Goal: Task Accomplishment & Management: Use online tool/utility

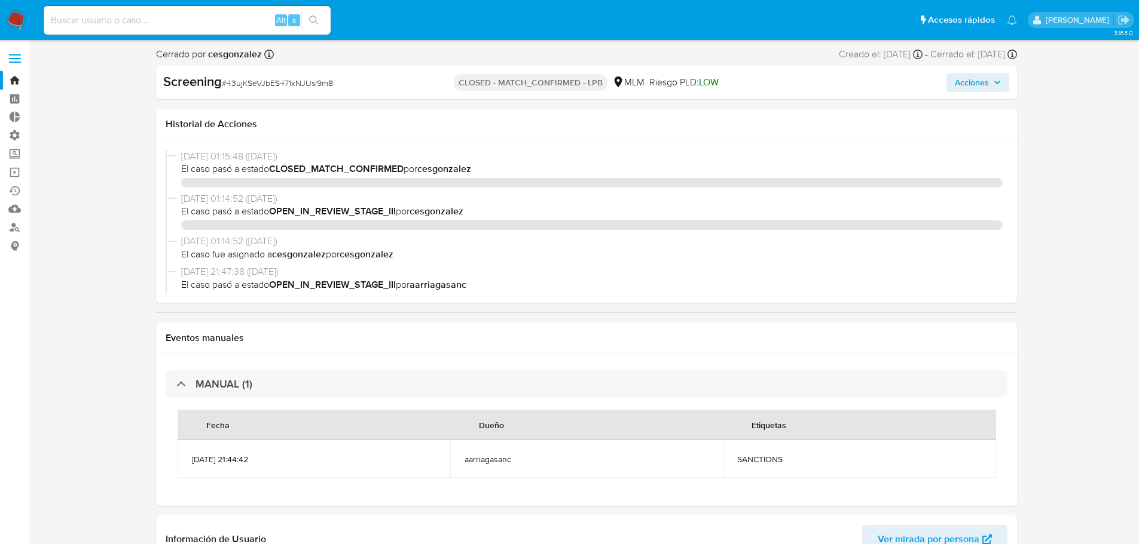
select select "10"
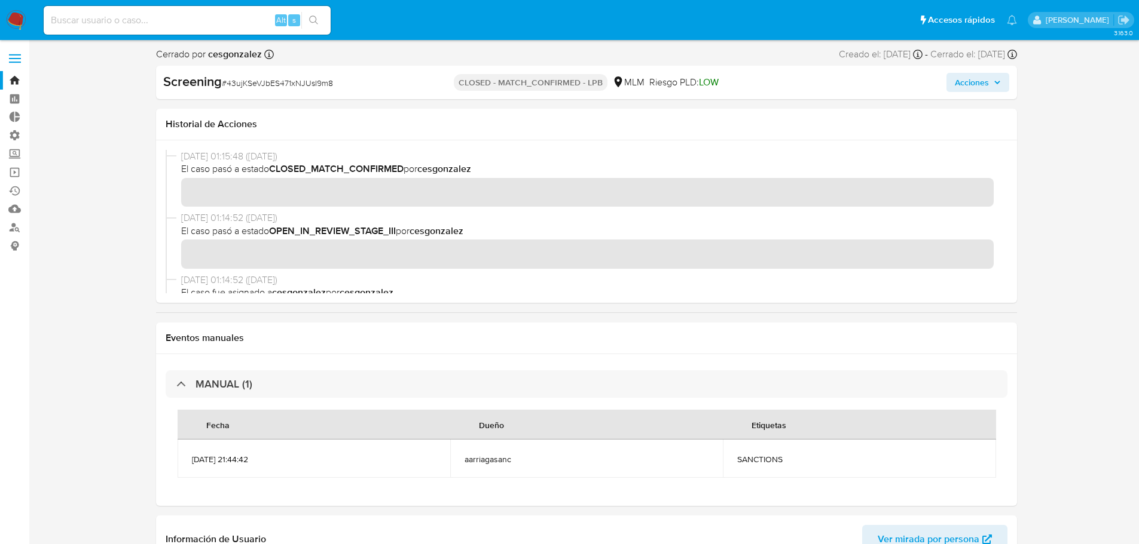
scroll to position [397, 0]
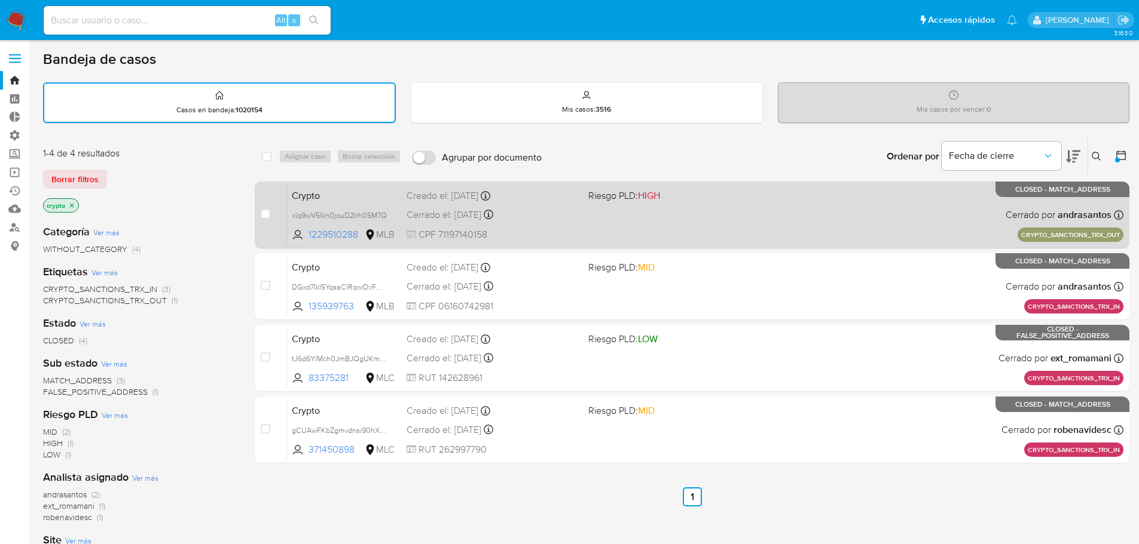
click at [372, 205] on div "Crypto xlq9wV5lkn0jouD2Irh05M7Q 1229510288 MLB Riesgo PLD: HIGH Creado el: 12/0…" at bounding box center [705, 215] width 836 height 60
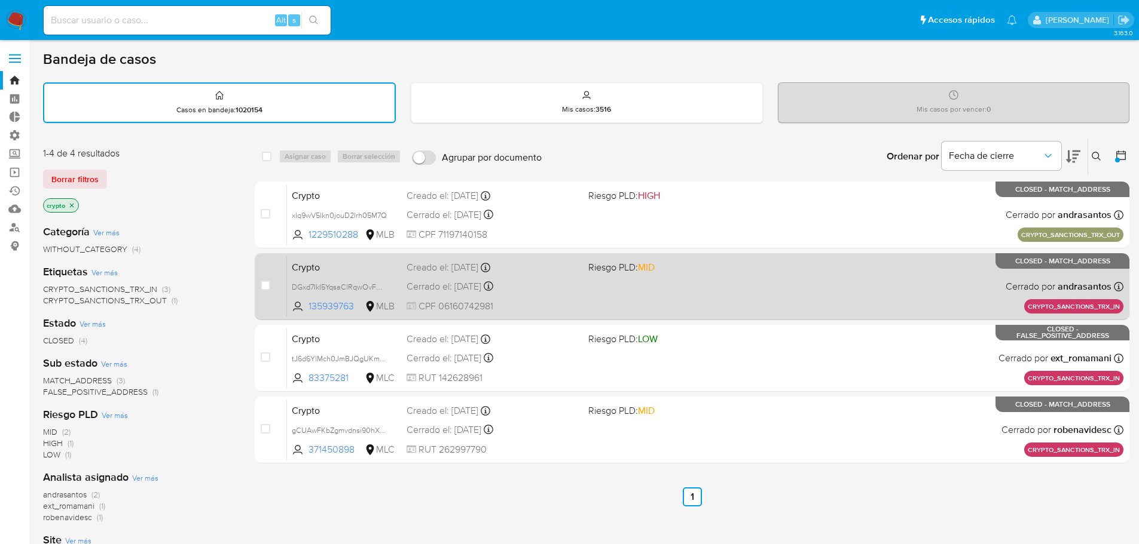
click at [380, 273] on span "Crypto" at bounding box center [344, 267] width 105 height 16
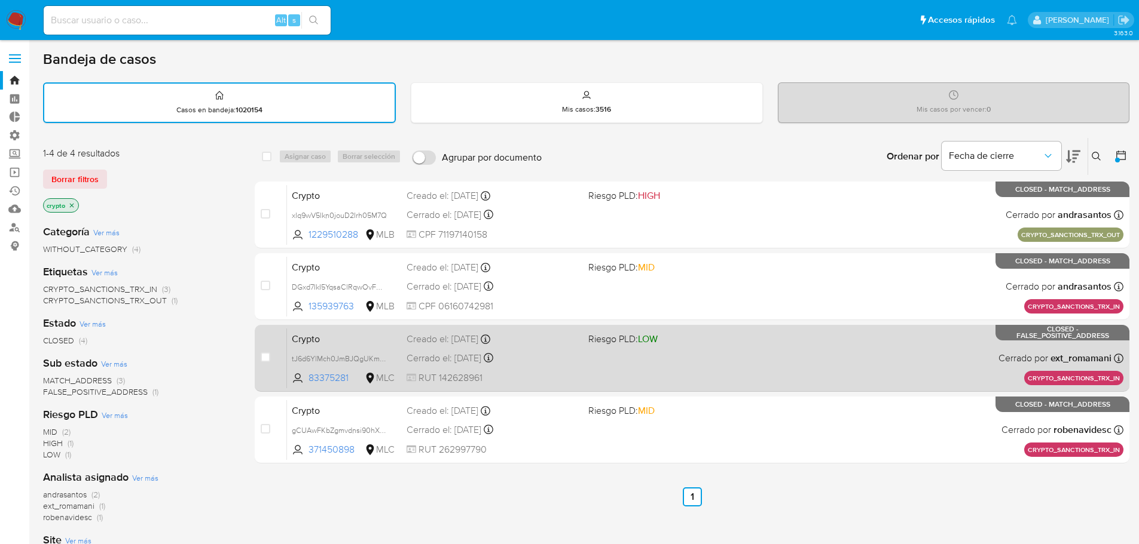
click at [382, 341] on span "Crypto" at bounding box center [344, 339] width 105 height 16
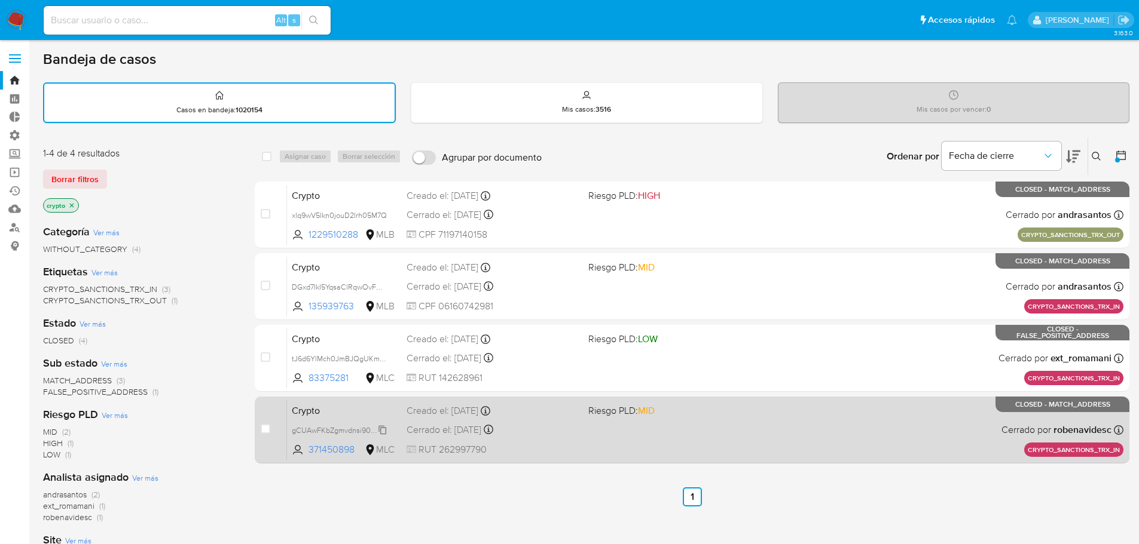
click at [377, 423] on span "gCUAwFKbZgmvdnsi90hXt8pz" at bounding box center [343, 429] width 102 height 13
click at [377, 422] on div "Crypto gCUAwFKbZgmvdnsi90hXt8pz Copiado Copiado 371450898 MLC Riesgo PLD: MID C…" at bounding box center [705, 430] width 836 height 60
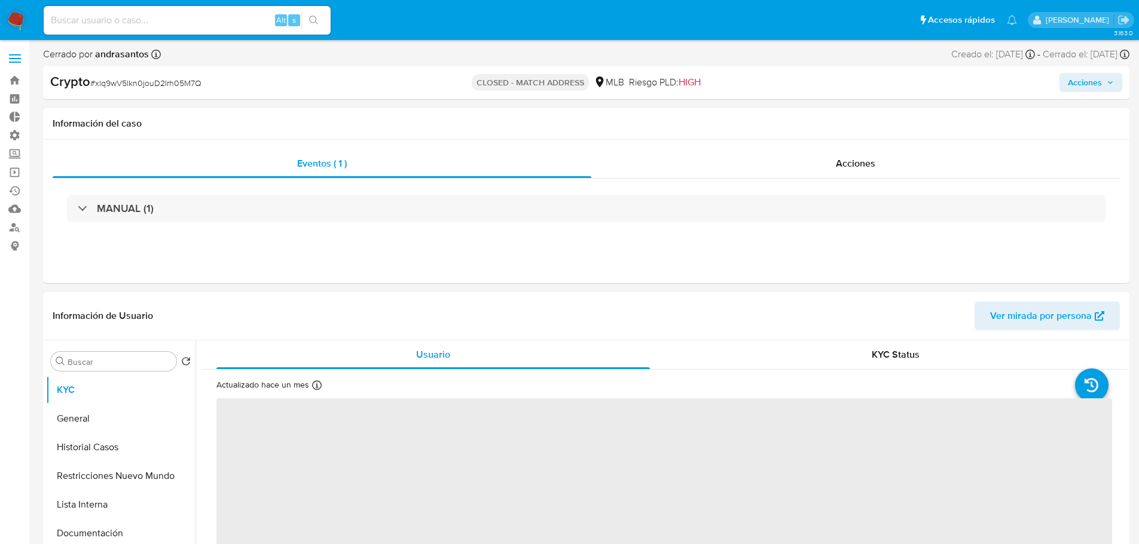
select select "10"
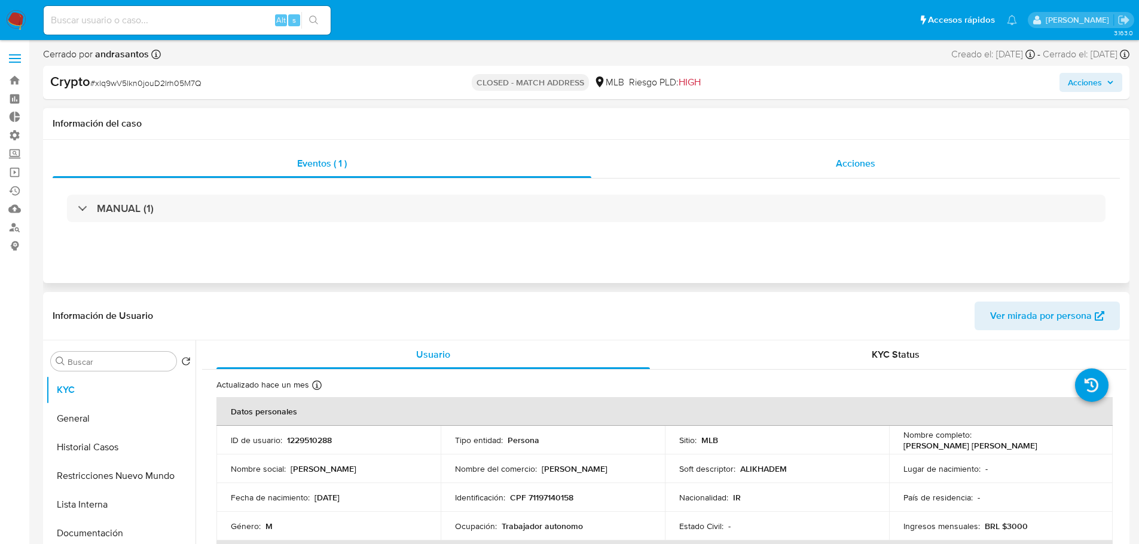
click at [871, 169] on span "Acciones" at bounding box center [855, 164] width 39 height 14
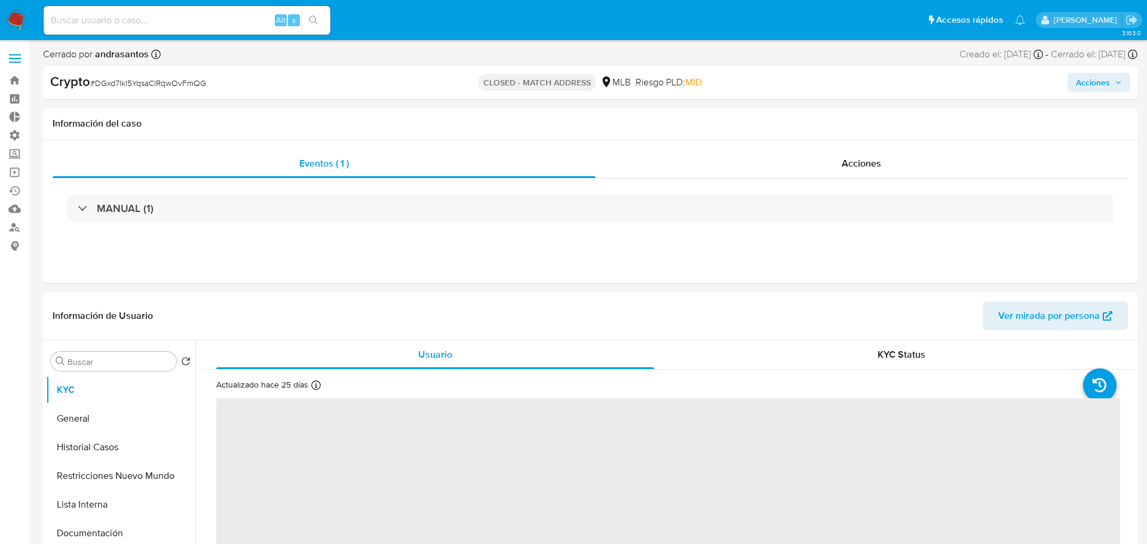
select select "10"
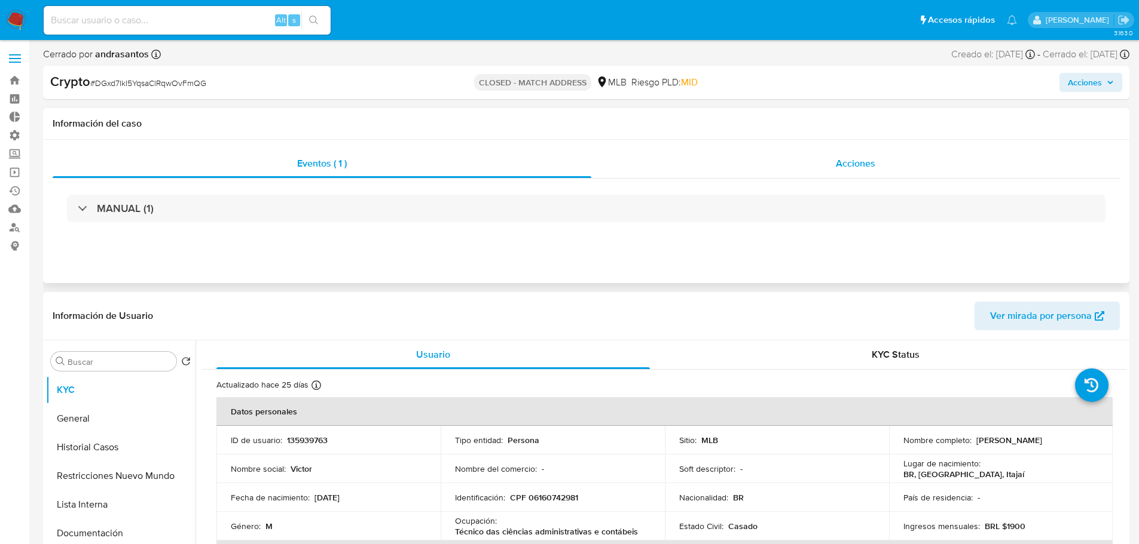
click at [877, 169] on div "Acciones" at bounding box center [855, 163] width 528 height 29
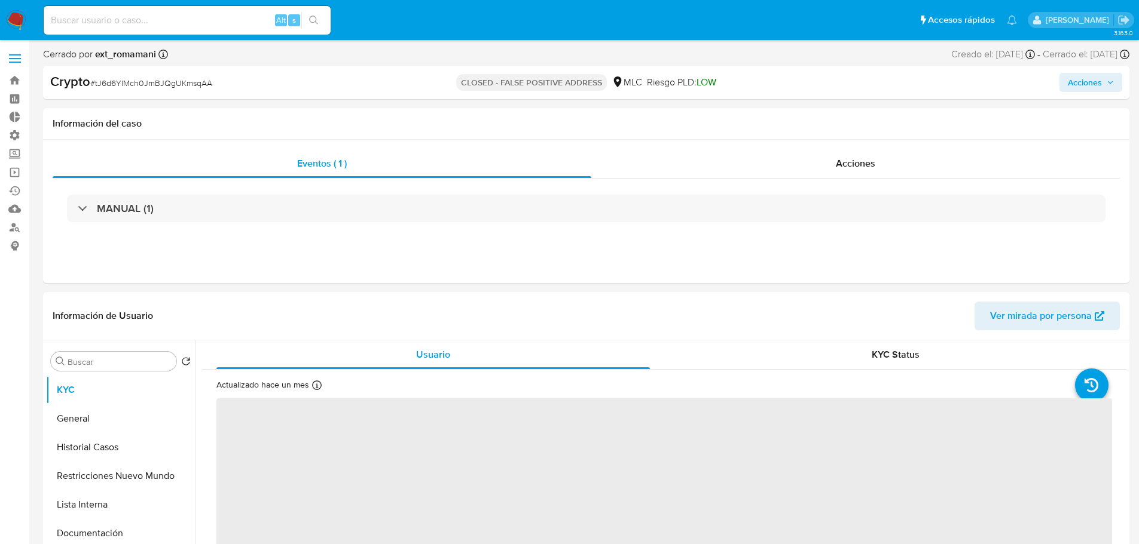
select select "10"
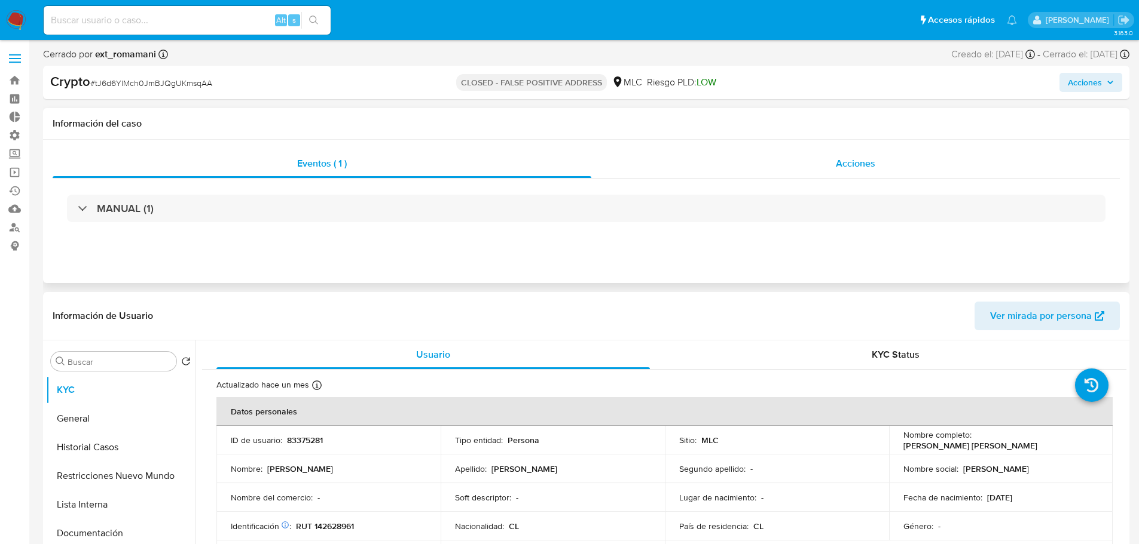
click at [845, 163] on span "Acciones" at bounding box center [855, 164] width 39 height 14
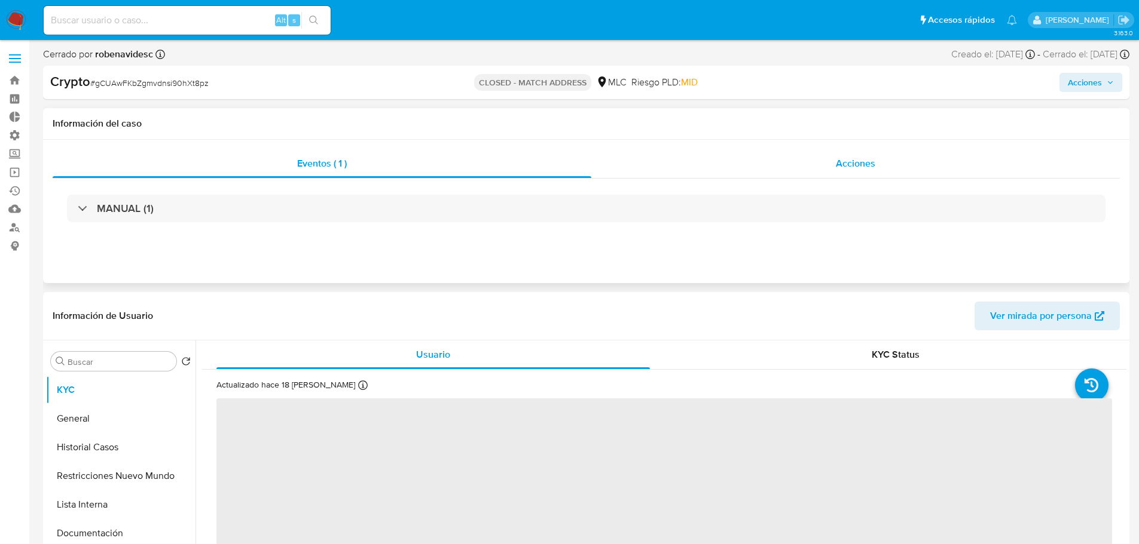
click at [859, 161] on span "Acciones" at bounding box center [855, 164] width 39 height 14
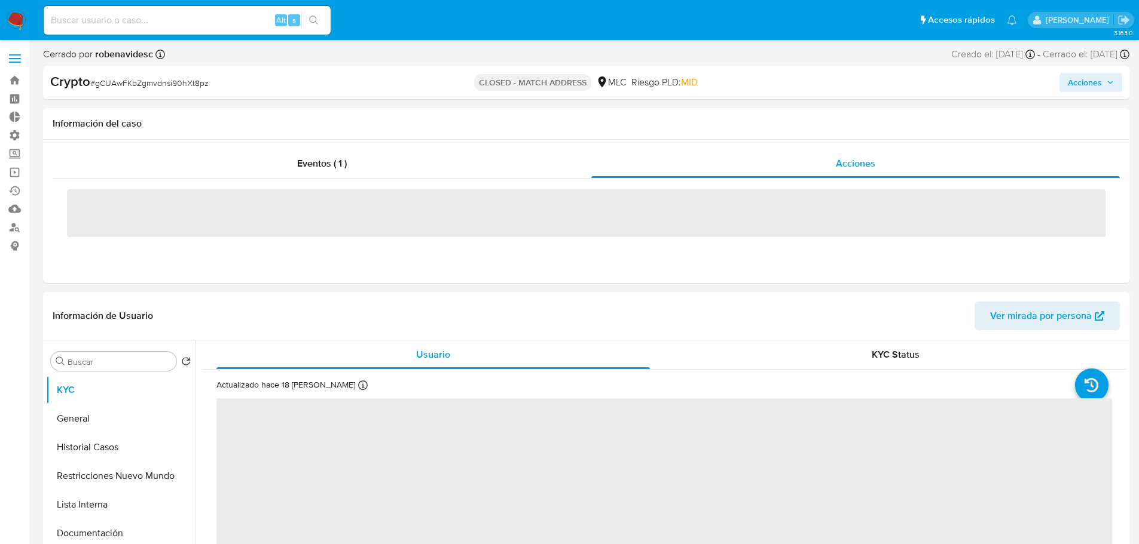
select select "10"
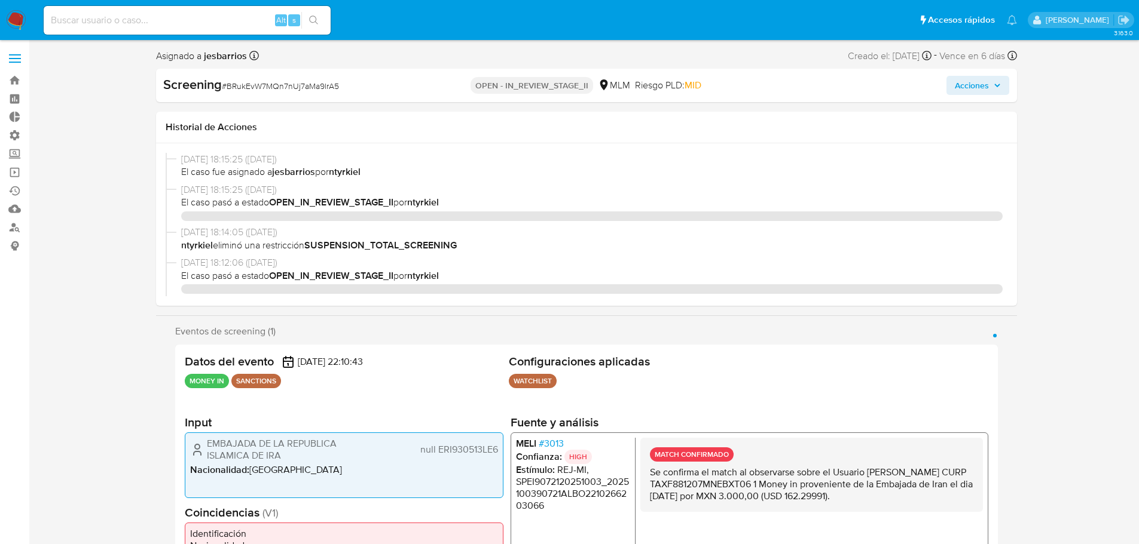
select select "10"
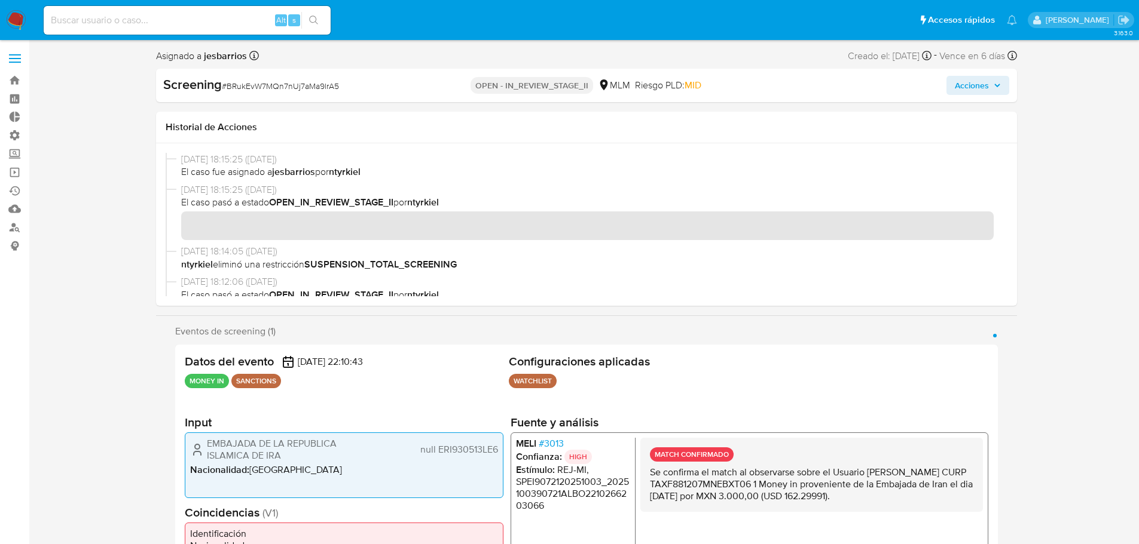
scroll to position [399, 0]
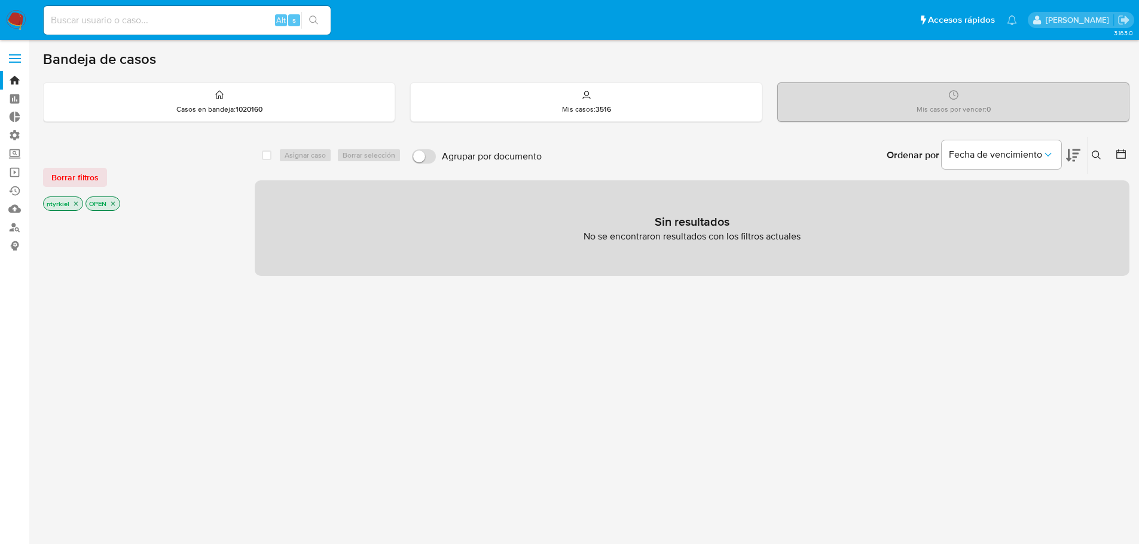
click at [143, 18] on input at bounding box center [187, 21] width 287 height 16
paste input "VSguntHMAfq881wN4q1APpjH"
type input "VSguntHMAfq881wN4q1APpjH"
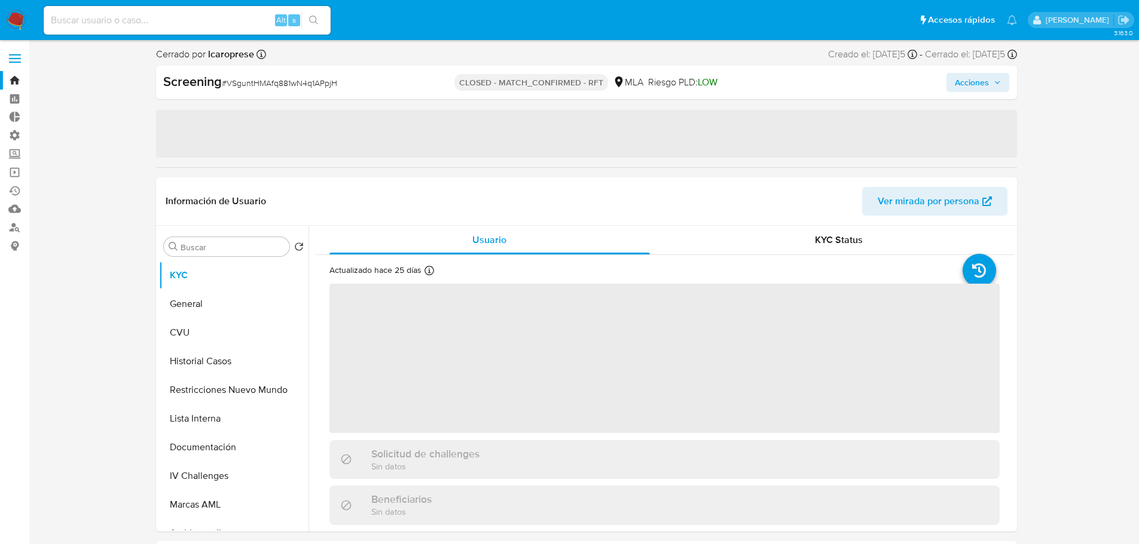
select select "10"
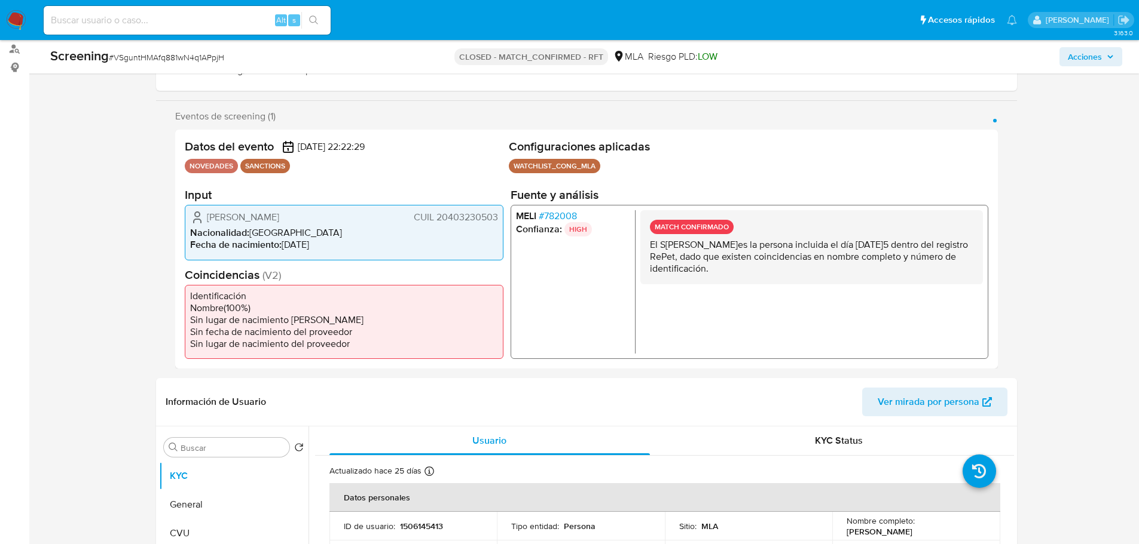
scroll to position [179, 0]
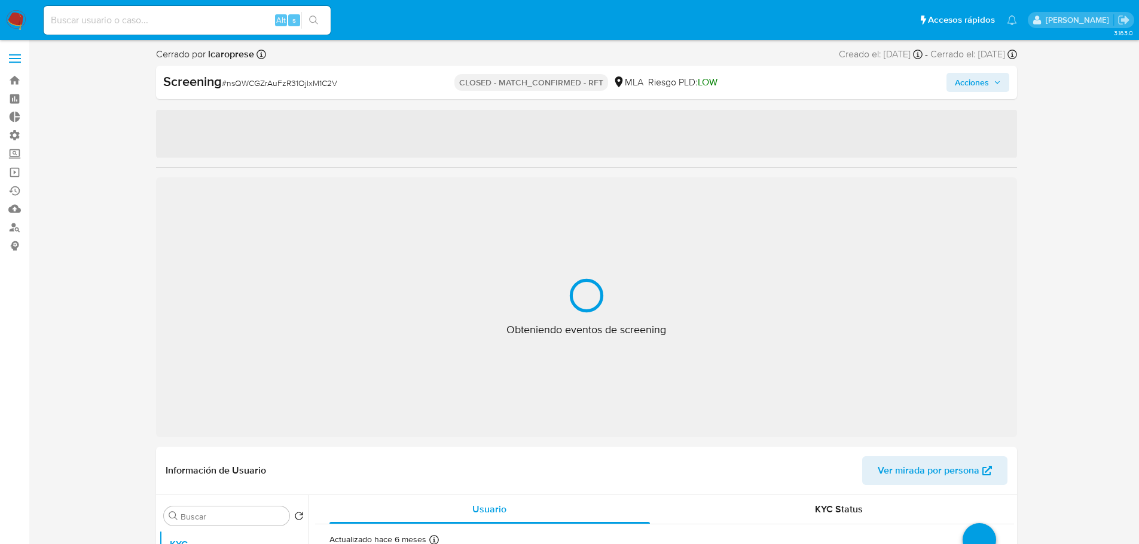
select select "10"
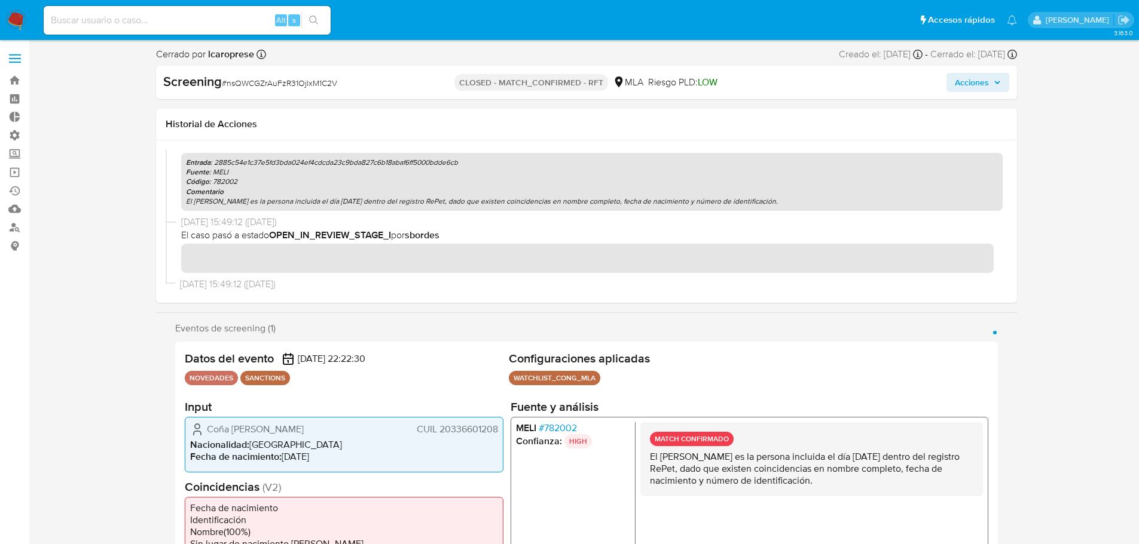
scroll to position [672, 0]
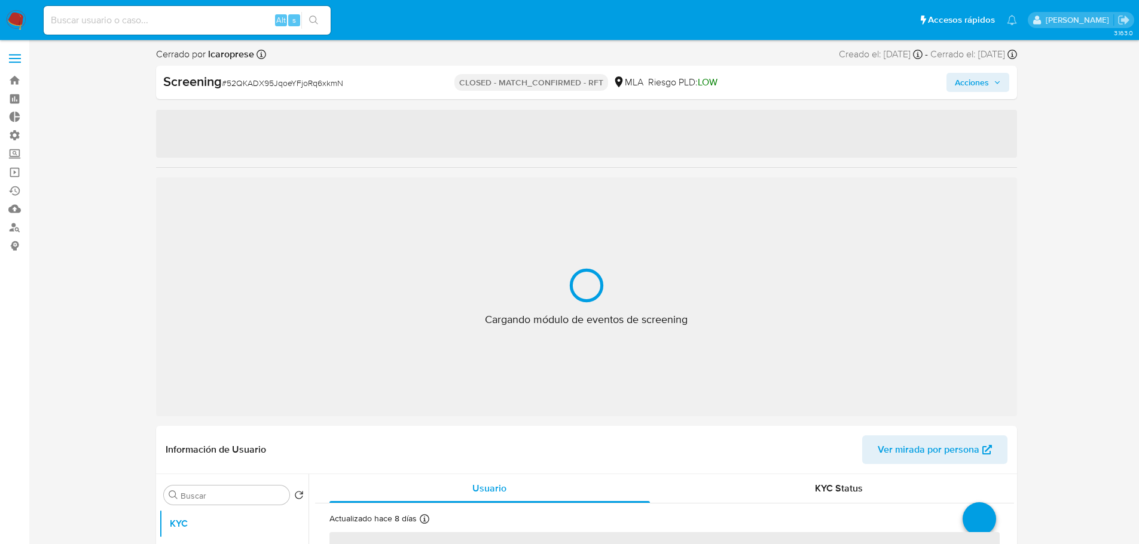
select select "10"
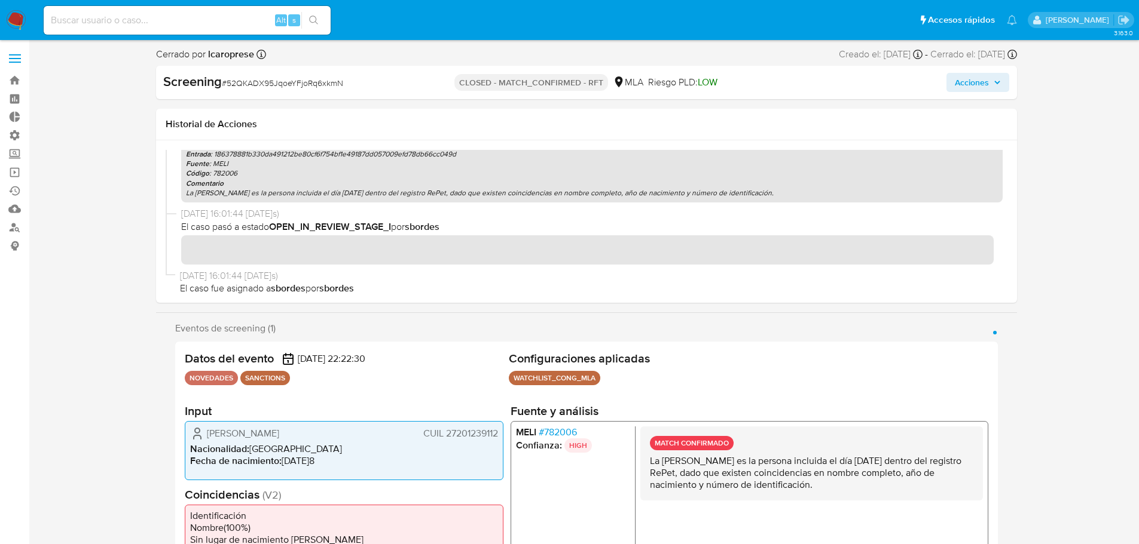
scroll to position [672, 0]
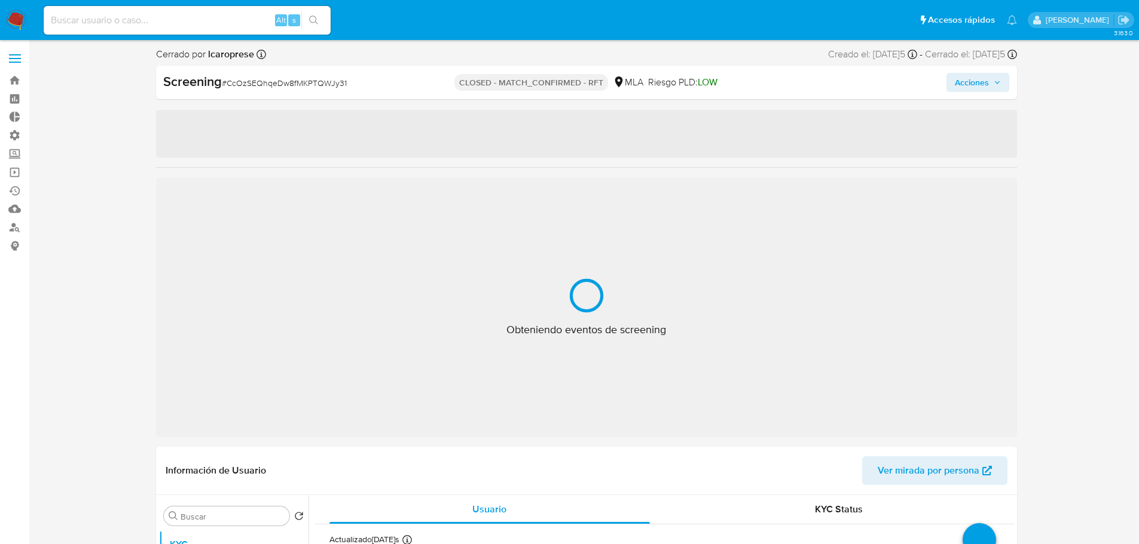
select select "10"
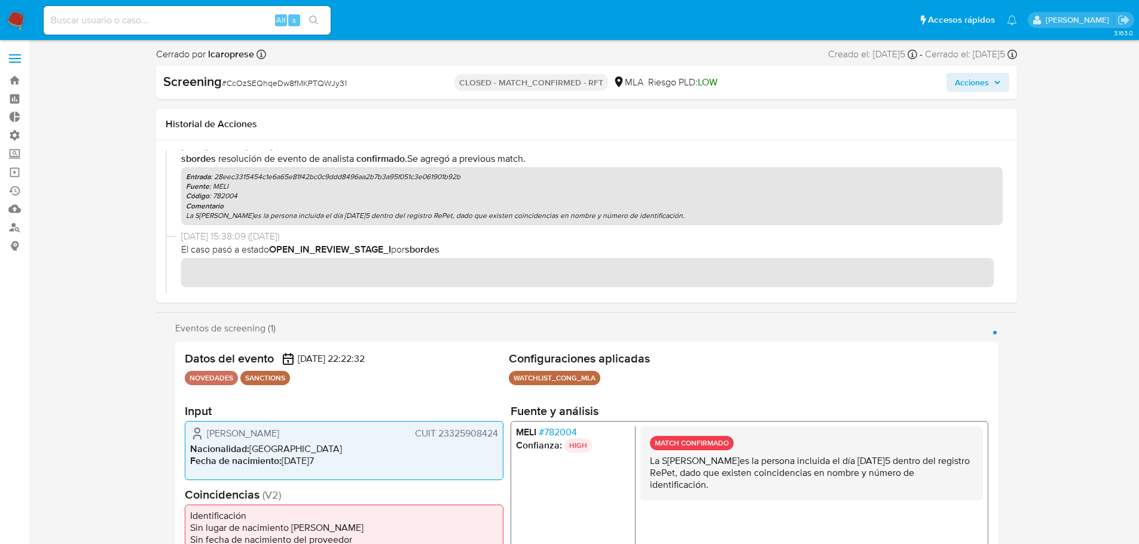
scroll to position [672, 0]
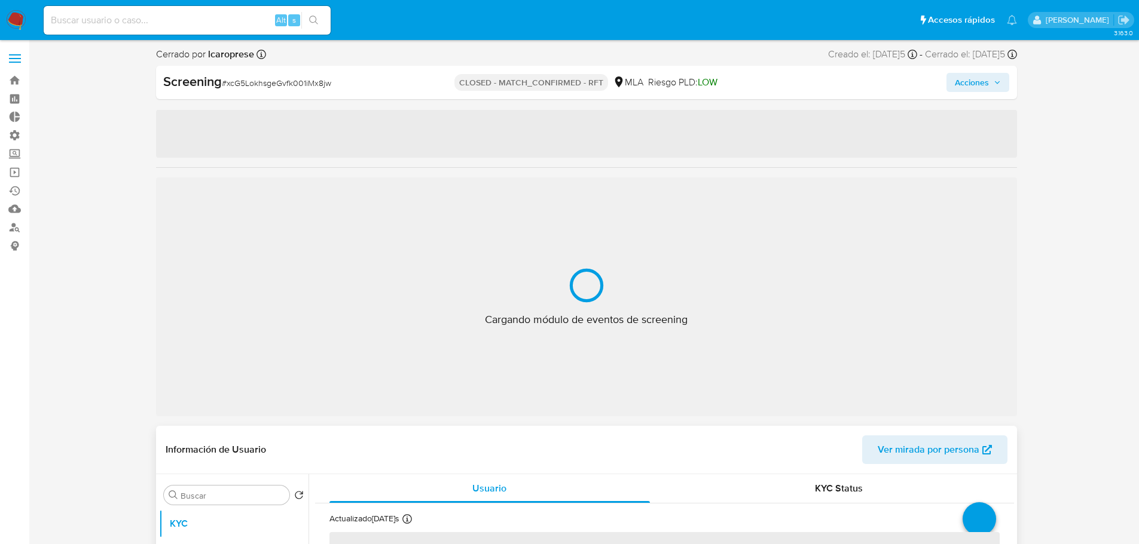
select select "10"
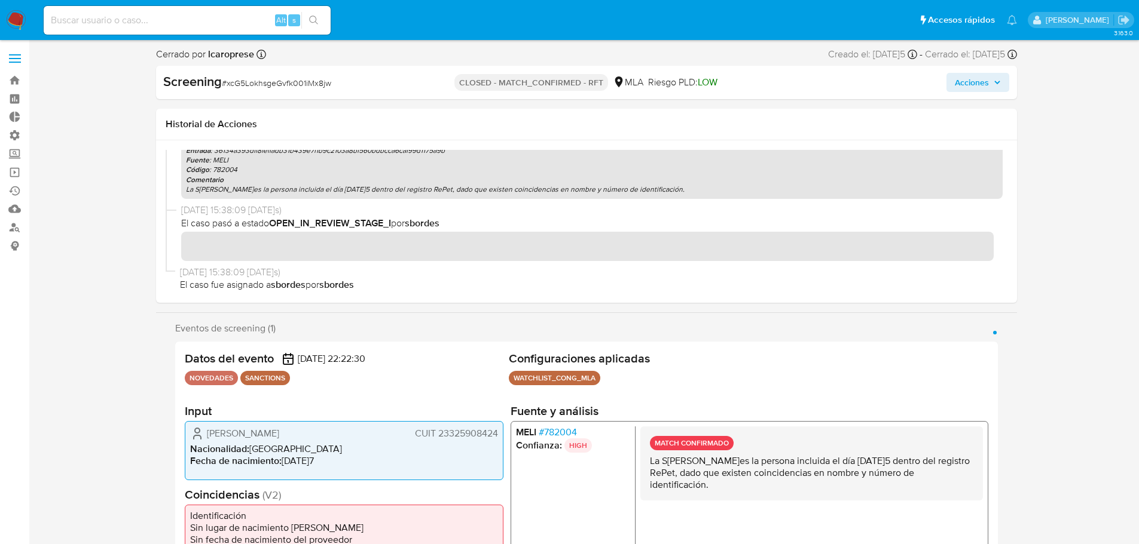
scroll to position [672, 0]
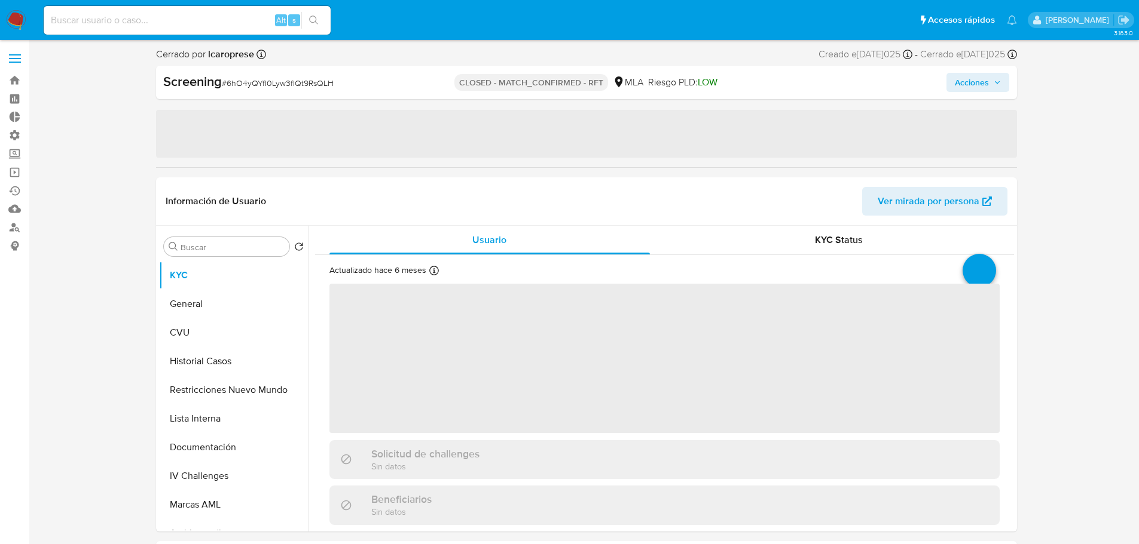
select select "10"
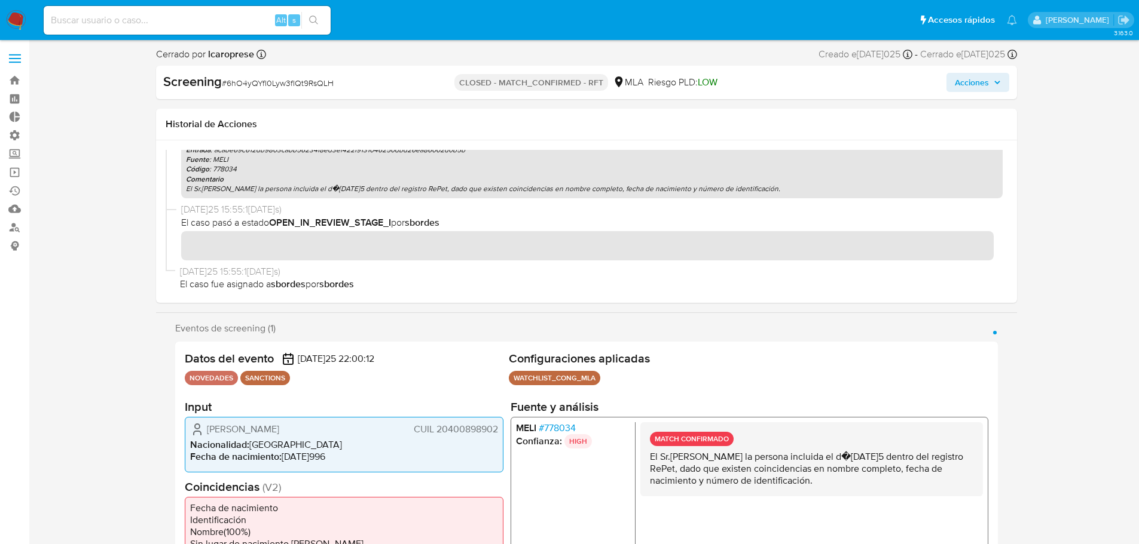
scroll to position [672, 0]
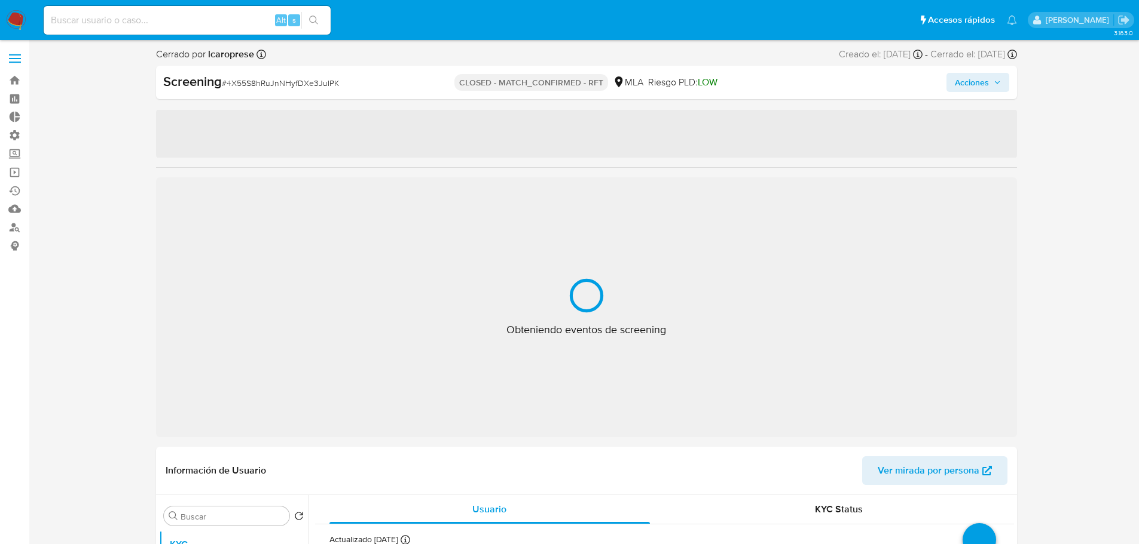
select select "10"
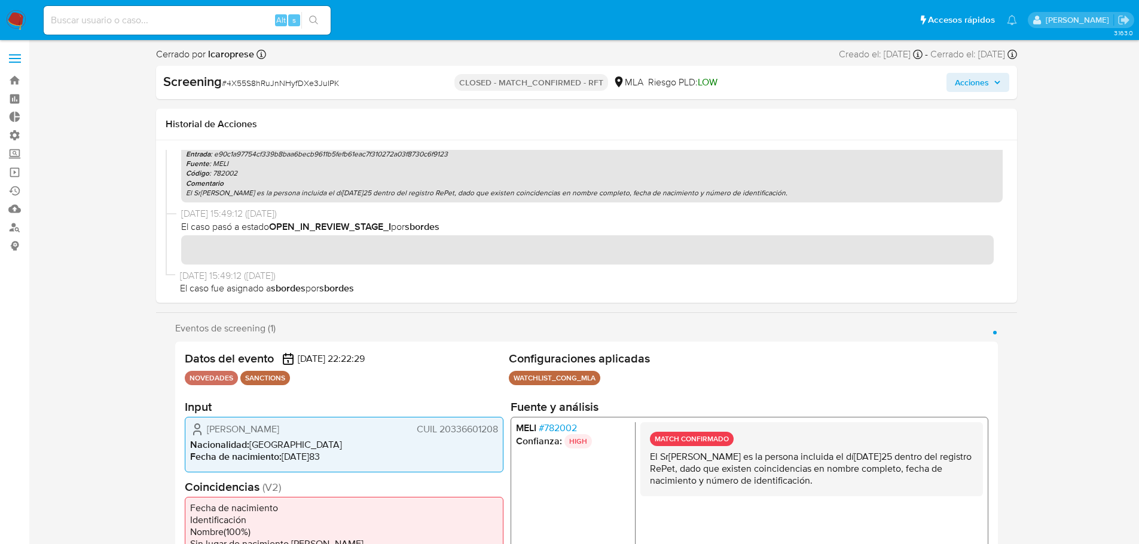
scroll to position [672, 0]
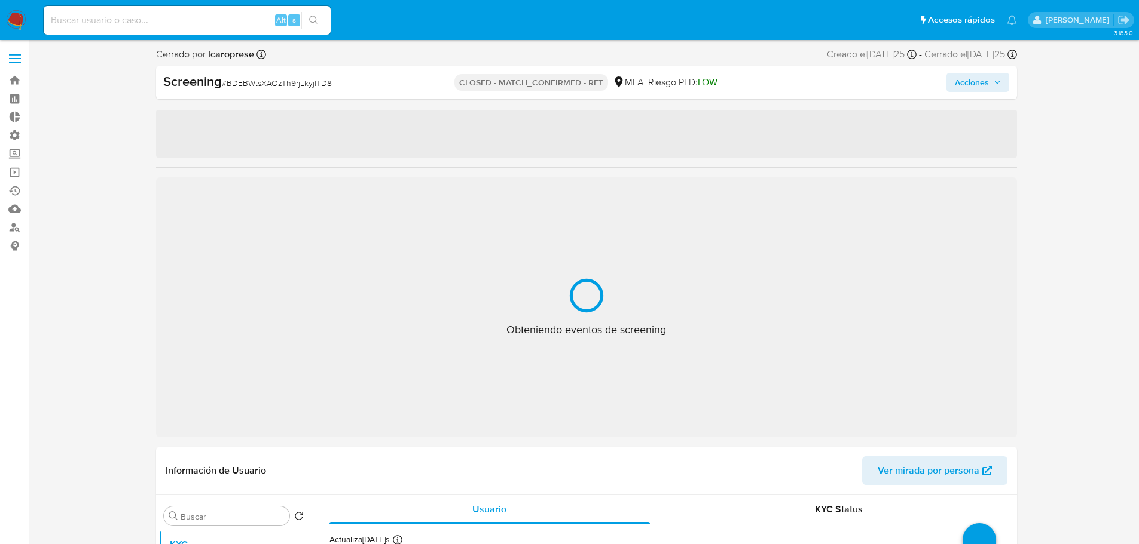
select select "10"
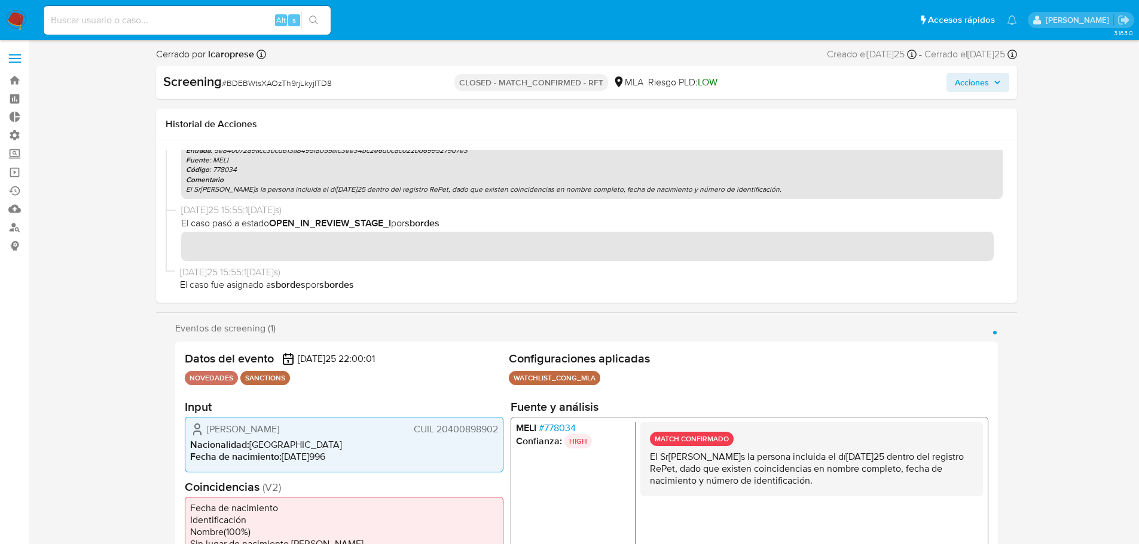
scroll to position [672, 0]
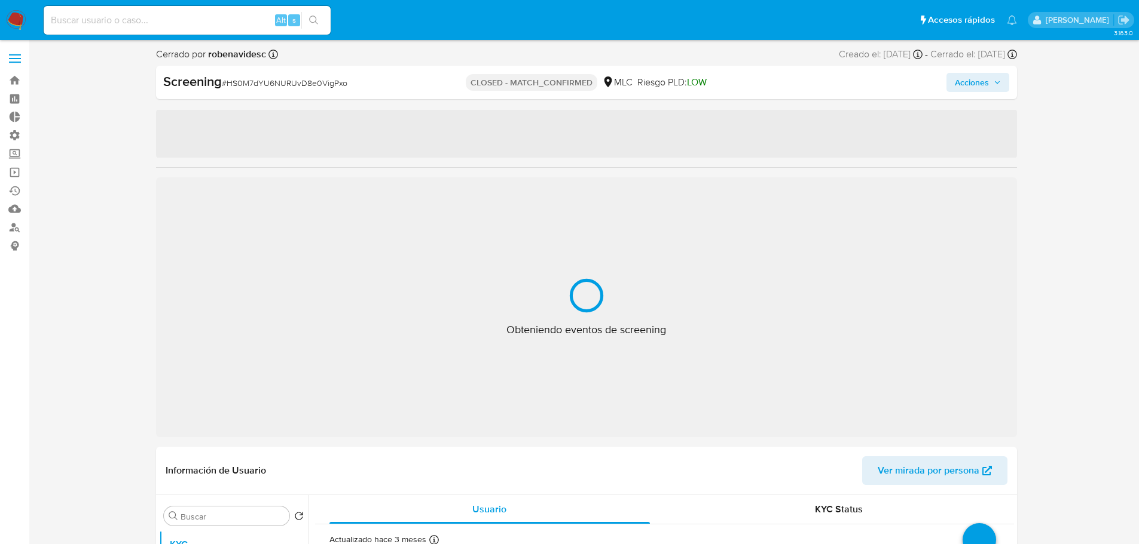
select select "10"
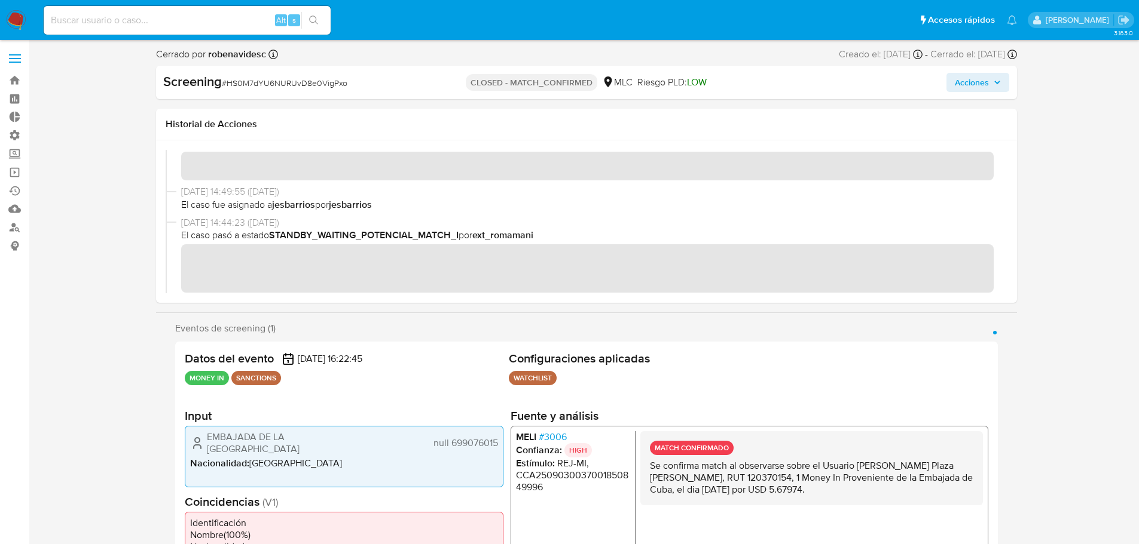
scroll to position [1255, 0]
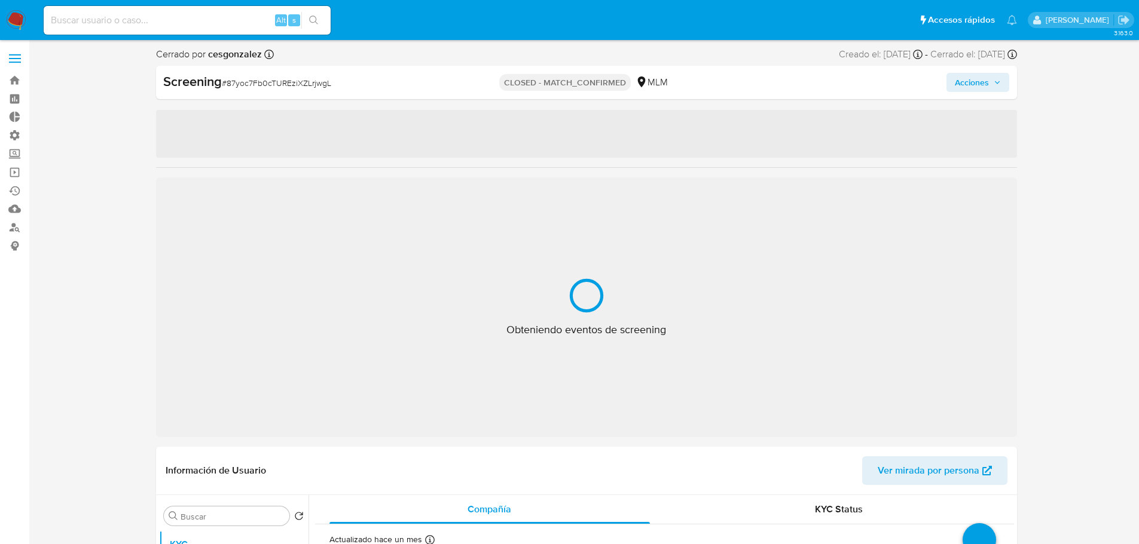
select select "10"
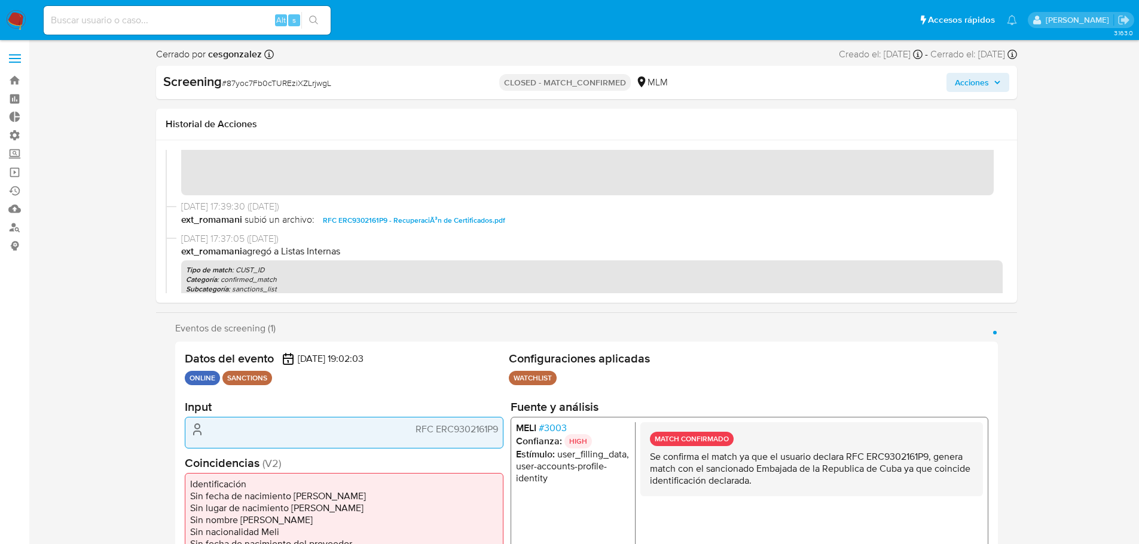
scroll to position [478, 0]
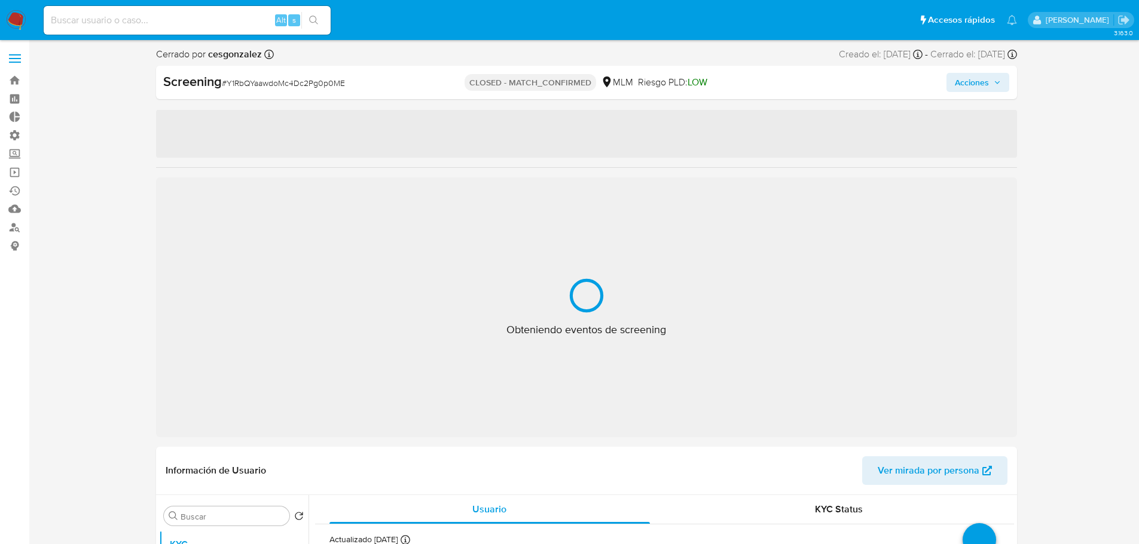
select select "10"
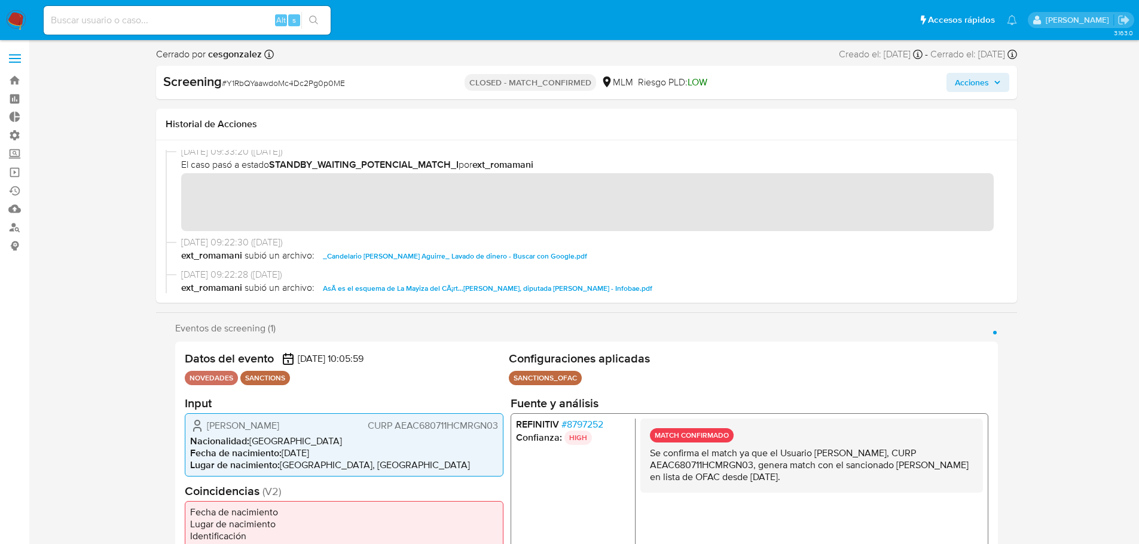
scroll to position [418, 0]
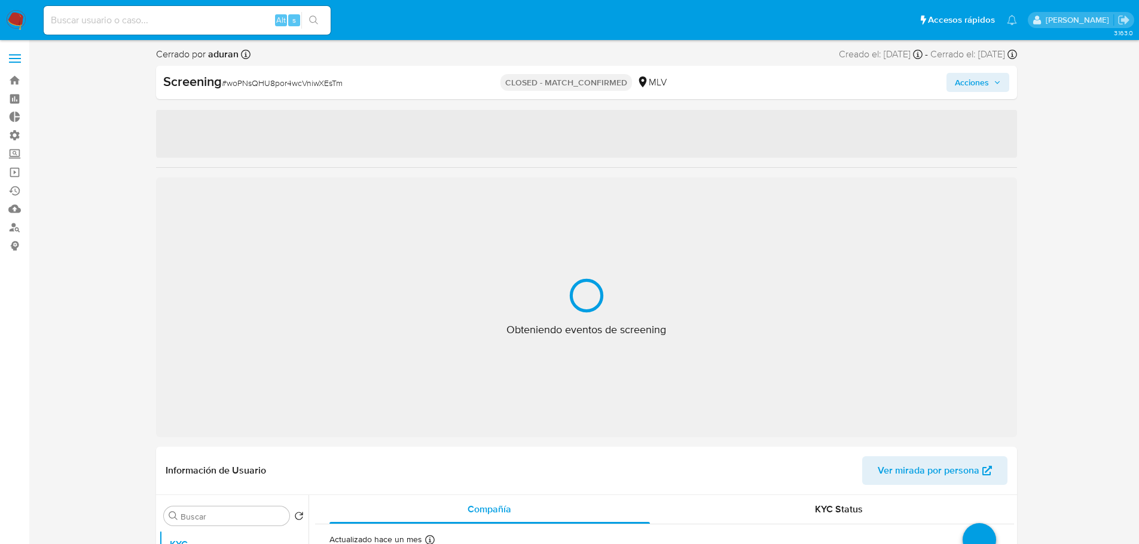
select select "10"
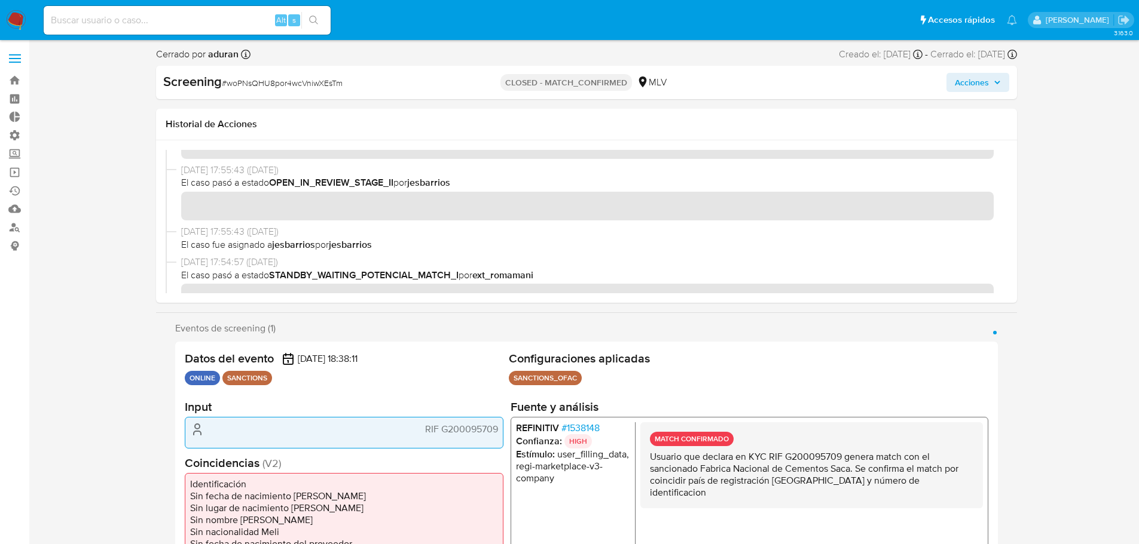
scroll to position [359, 0]
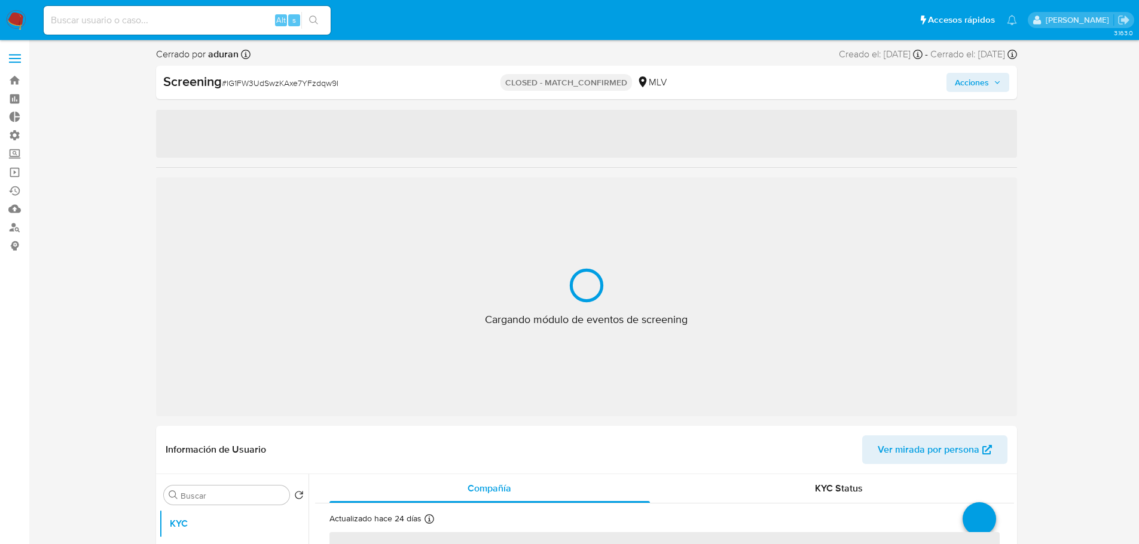
select select "10"
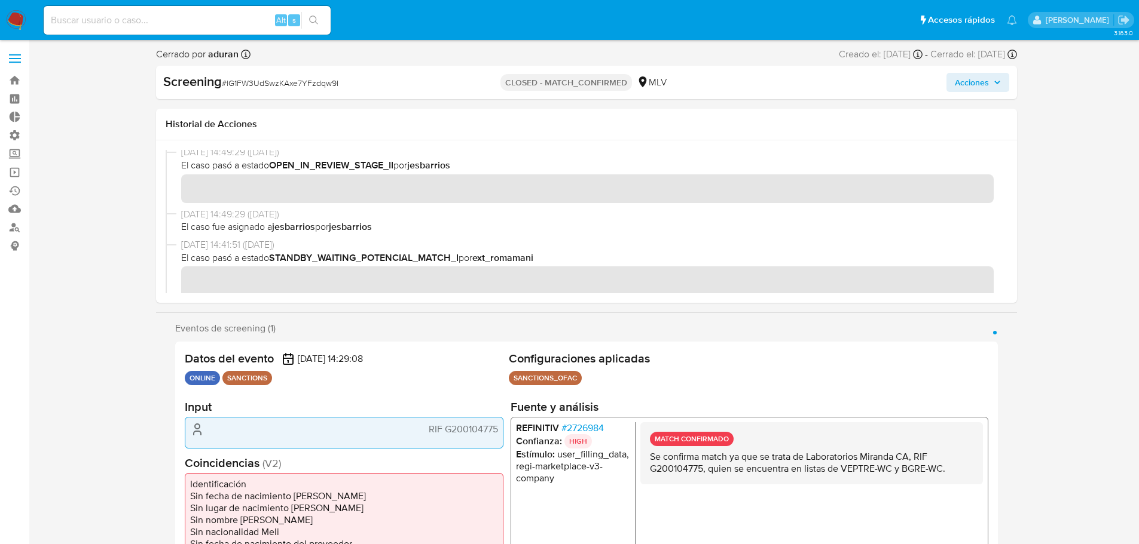
scroll to position [179, 0]
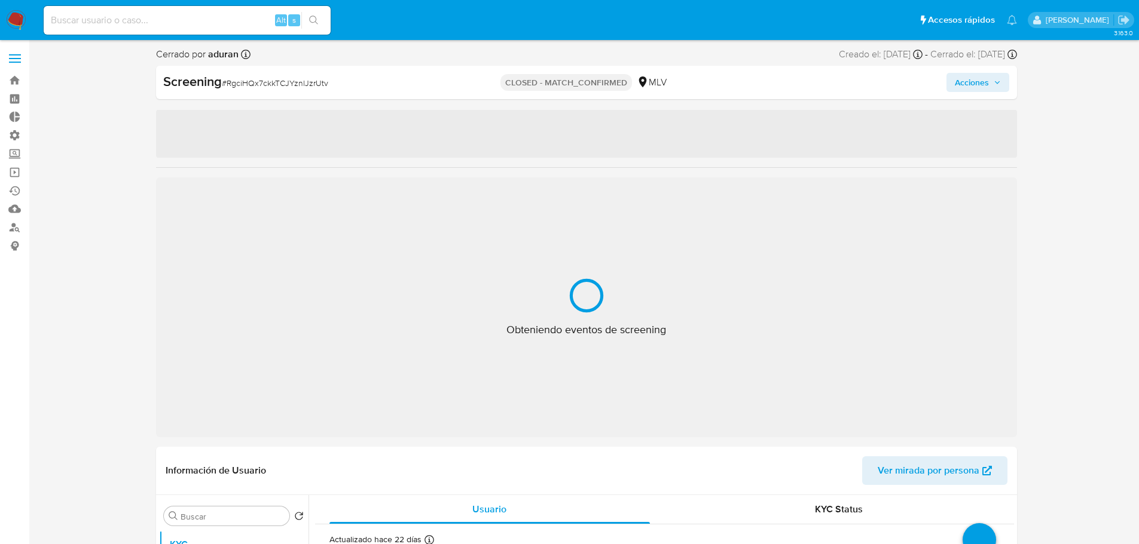
select select "10"
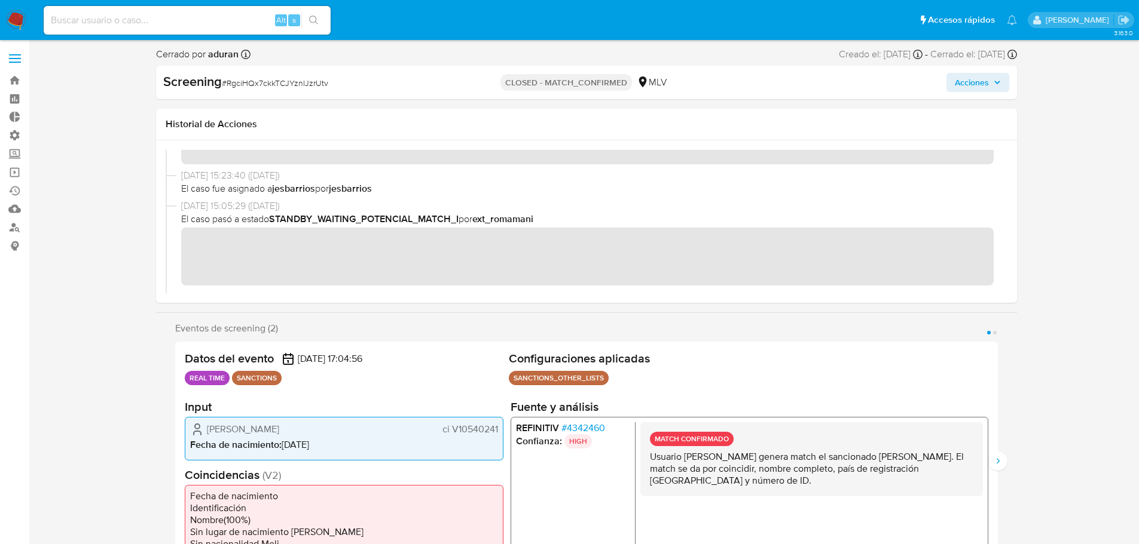
scroll to position [299, 0]
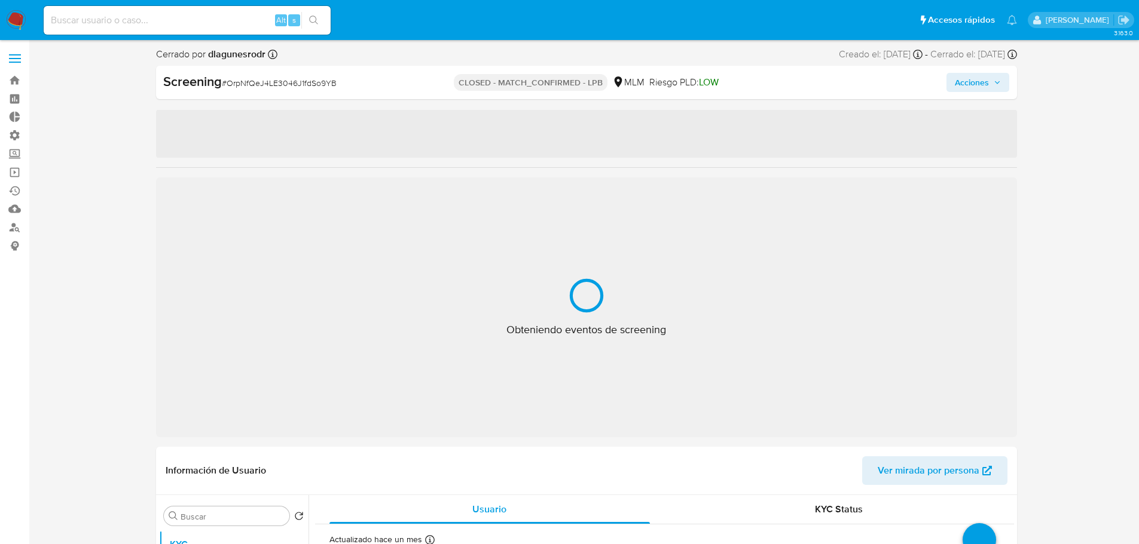
select select "10"
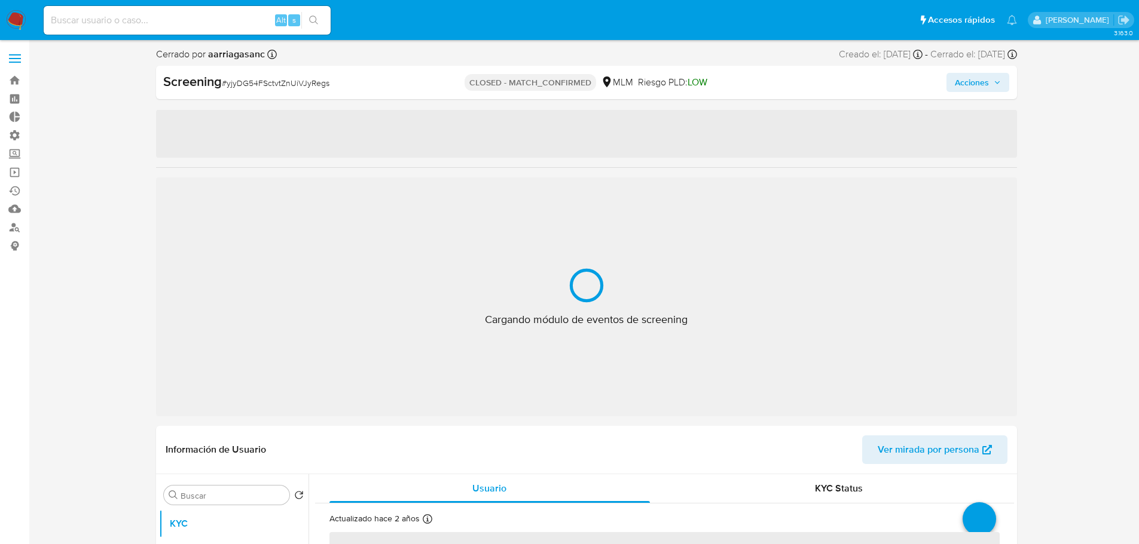
select select "10"
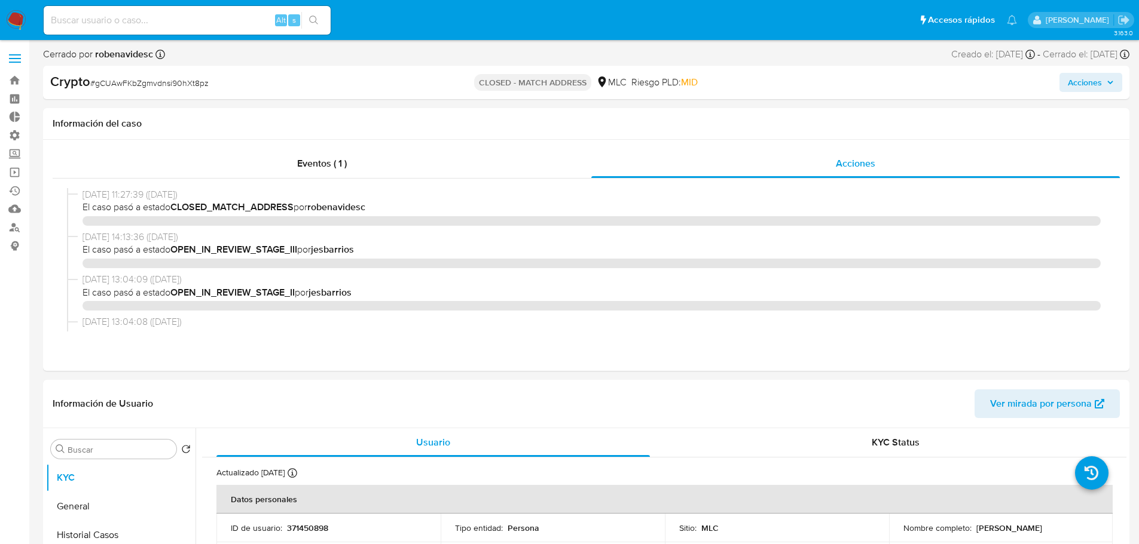
select select "10"
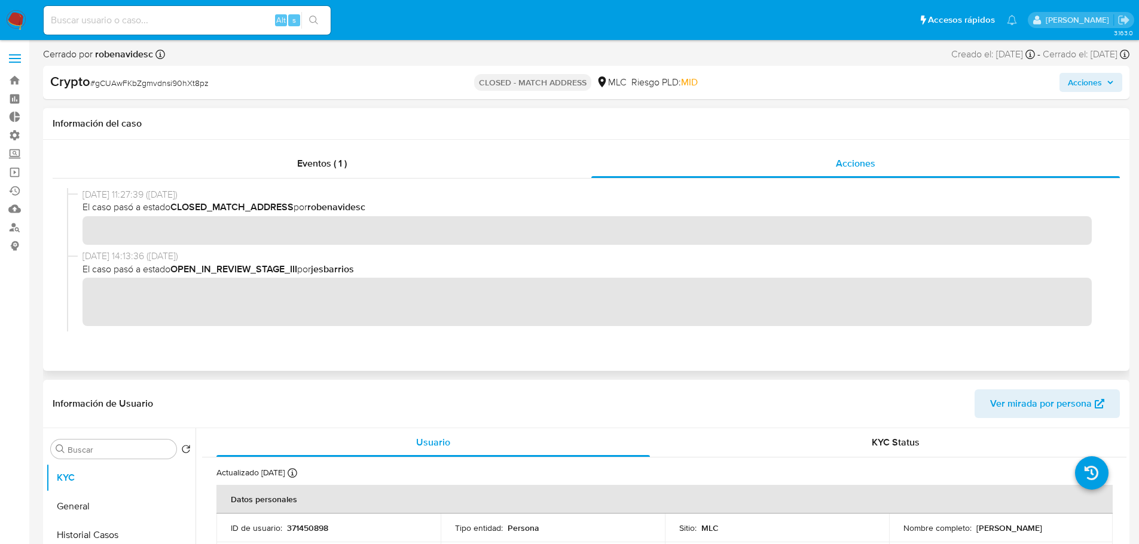
click at [351, 206] on b "robenavidesc" at bounding box center [336, 207] width 58 height 14
click at [333, 271] on b "jesbarrios" at bounding box center [332, 269] width 43 height 14
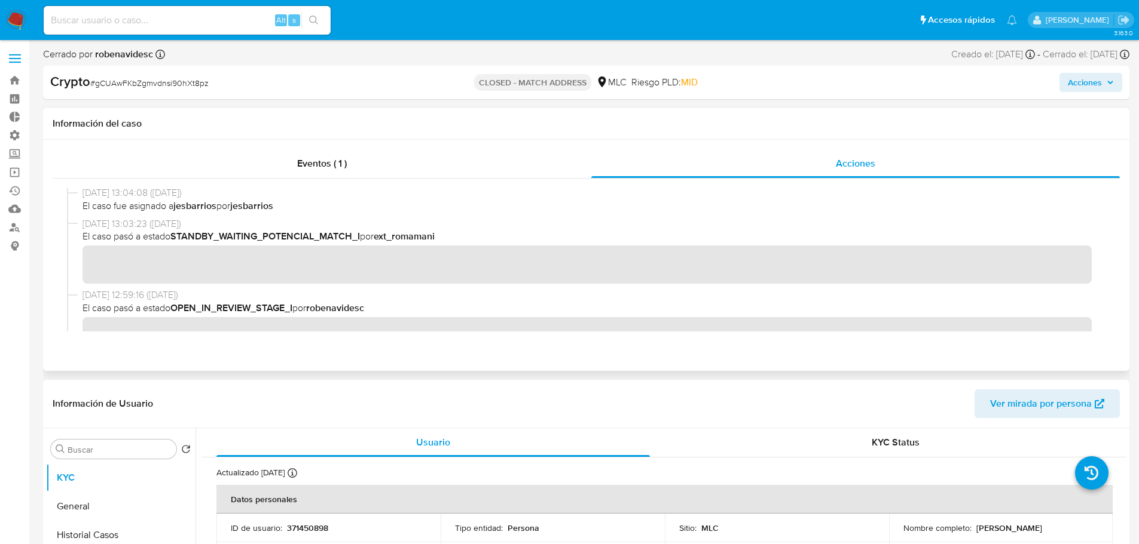
scroll to position [231, 0]
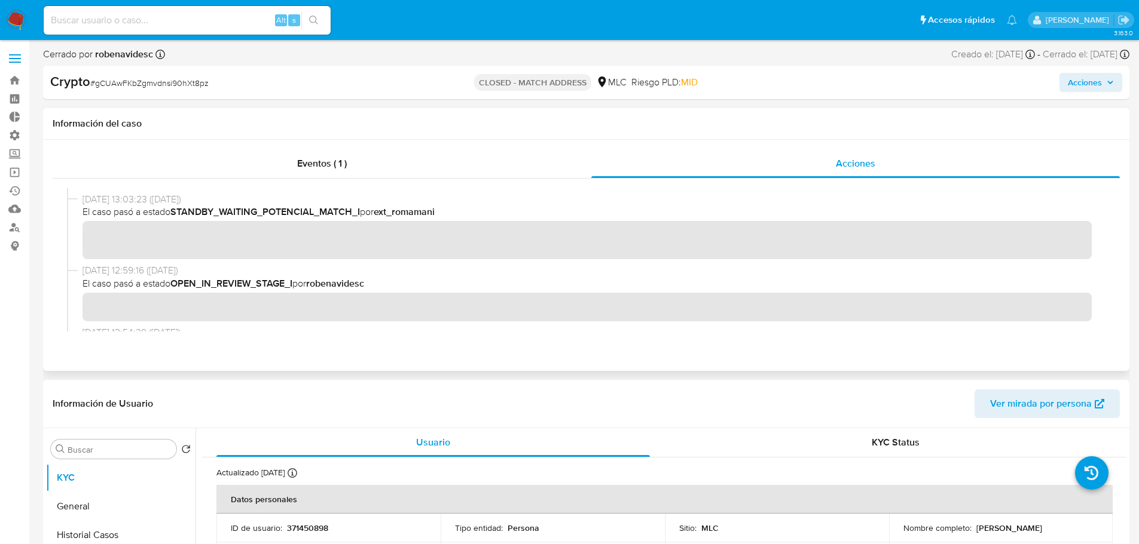
drag, startPoint x: 445, startPoint y: 319, endPoint x: 381, endPoint y: 213, distance: 124.4
click at [381, 213] on span "El caso pasó a estado STANDBY_WAITING_POTENCIAL_MATCH_I por ext_romamani" at bounding box center [591, 212] width 1018 height 13
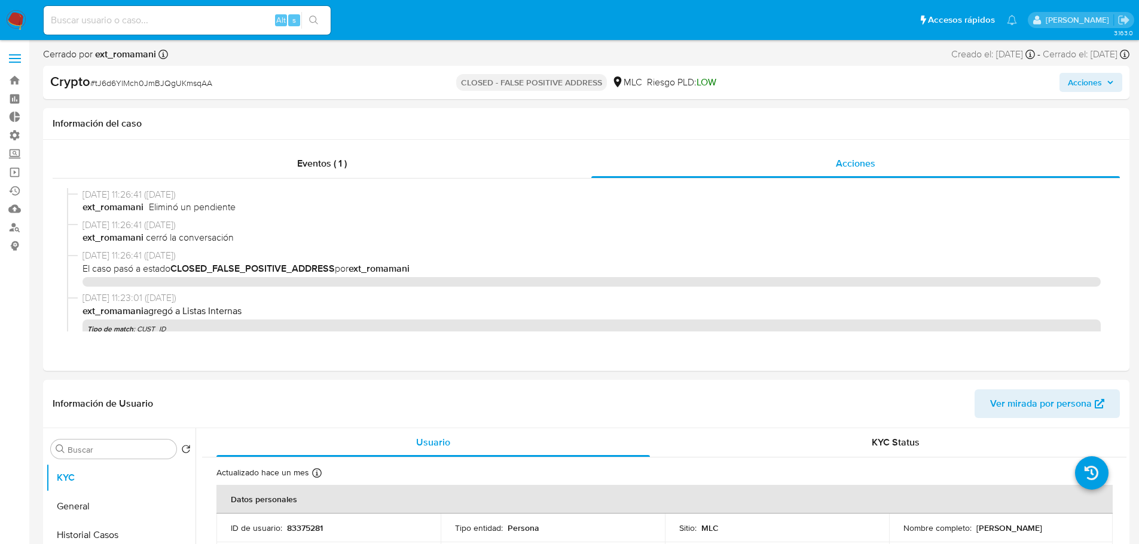
select select "10"
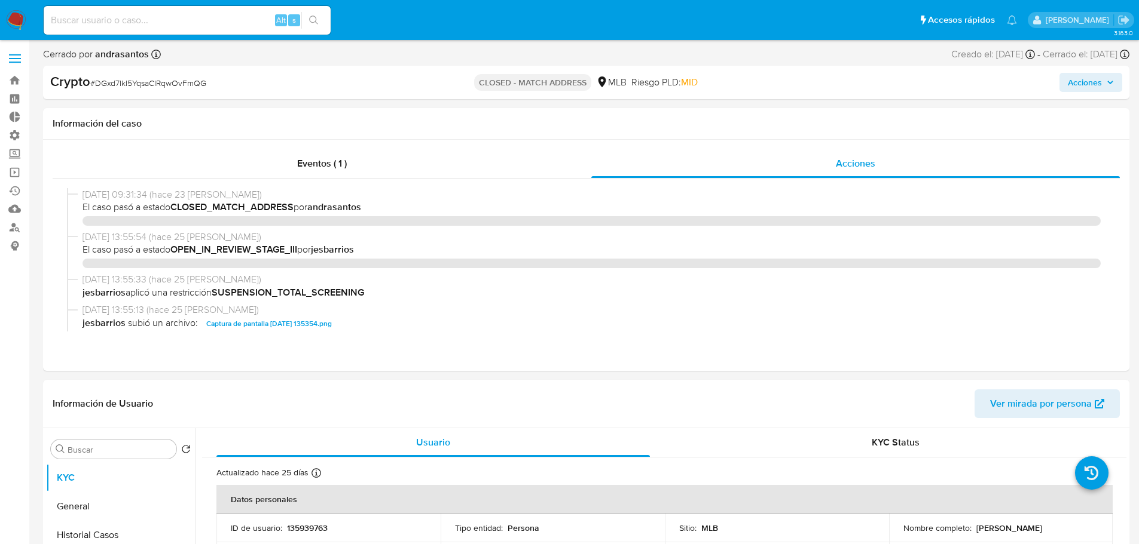
select select "10"
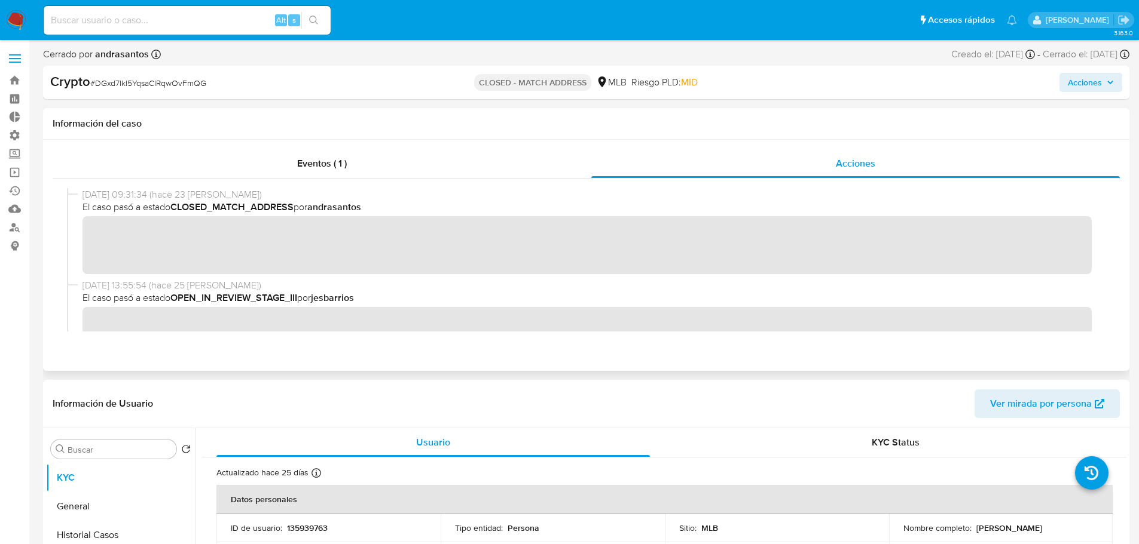
click at [341, 203] on b "andrasantos" at bounding box center [334, 207] width 54 height 14
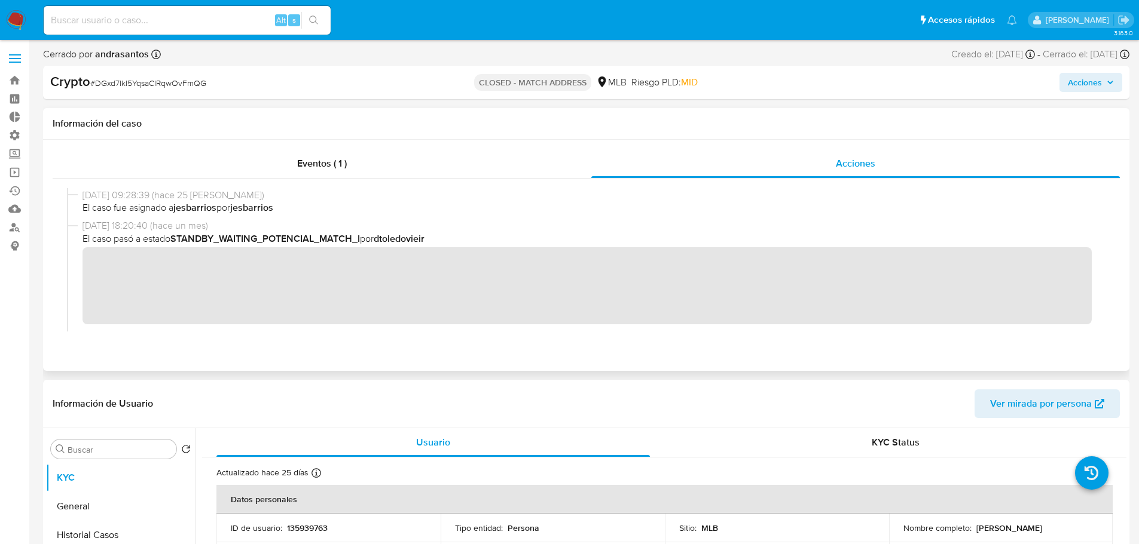
scroll to position [418, 0]
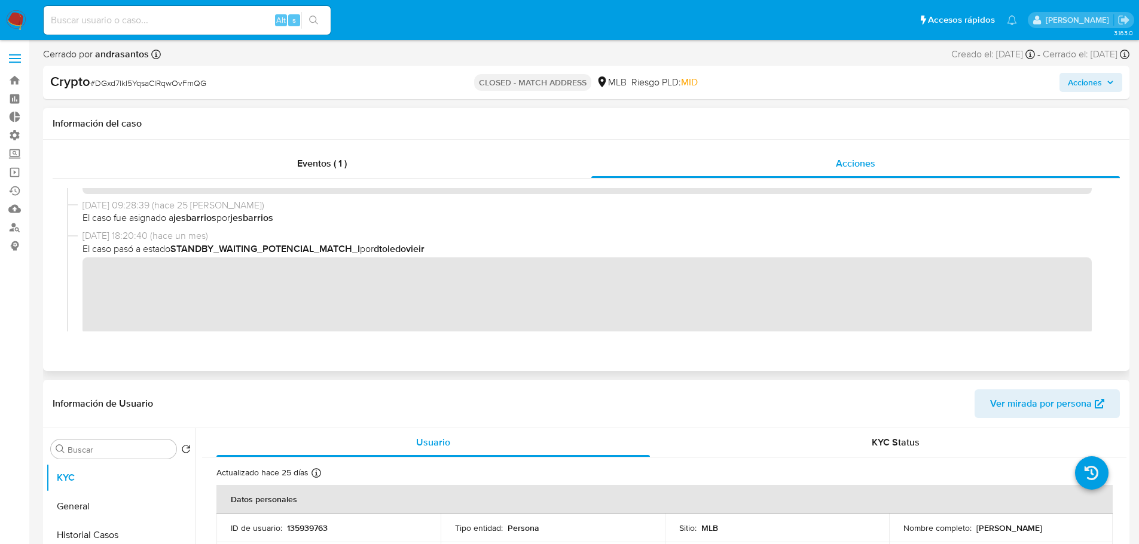
click at [411, 252] on b "dtoledovieir" at bounding box center [399, 249] width 51 height 14
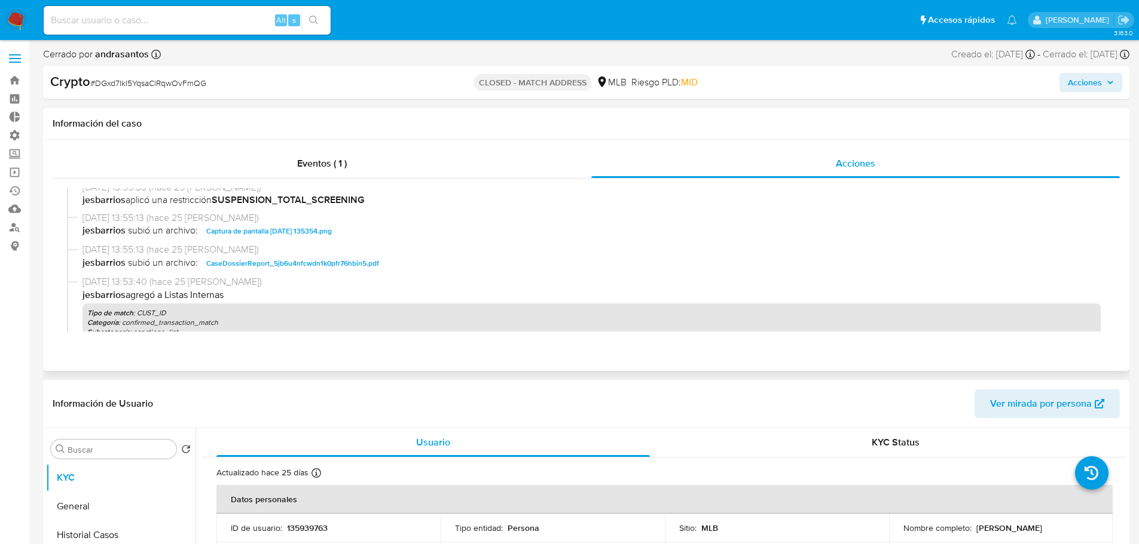
scroll to position [0, 0]
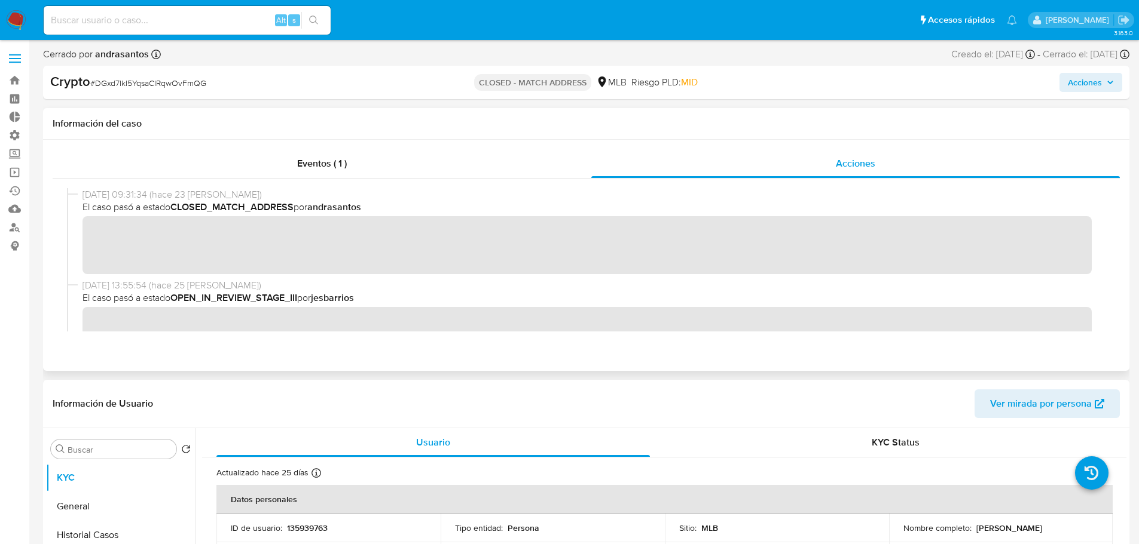
click at [353, 209] on b "andrasantos" at bounding box center [334, 207] width 54 height 14
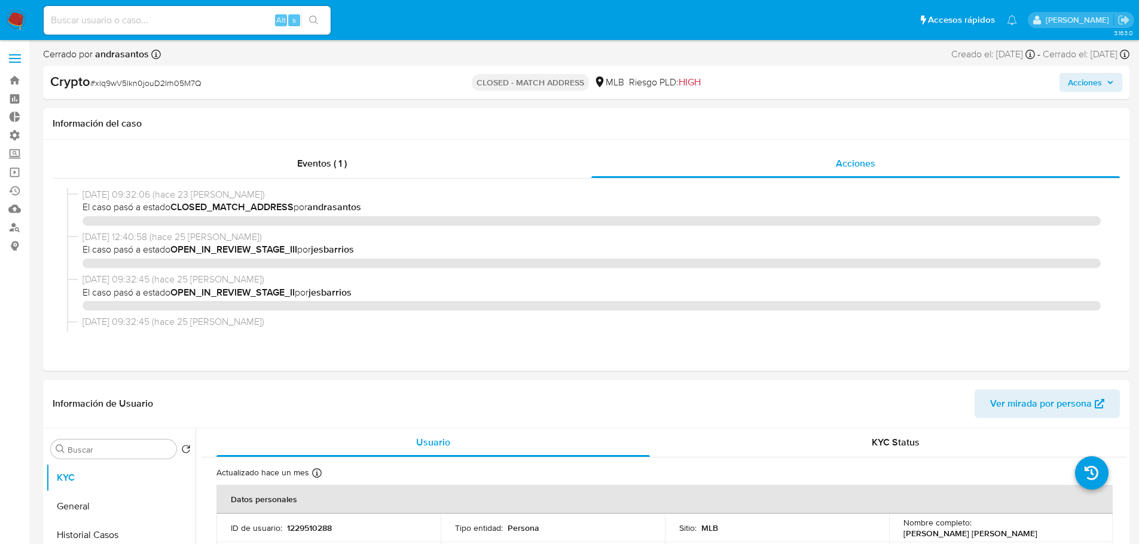
select select "10"
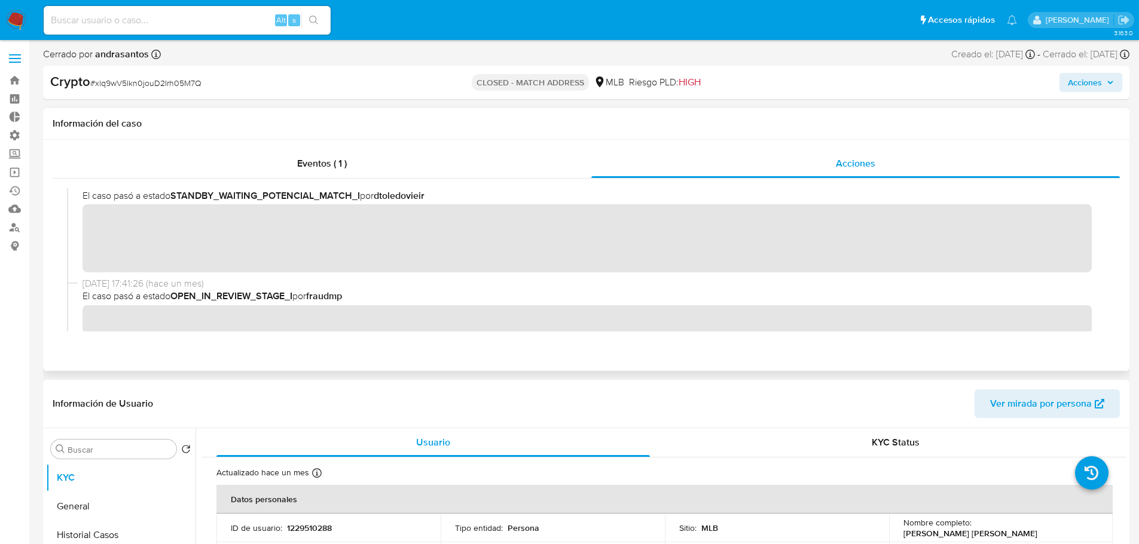
scroll to position [314, 0]
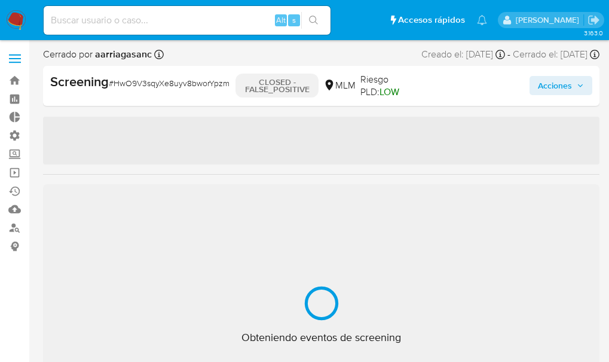
select select "10"
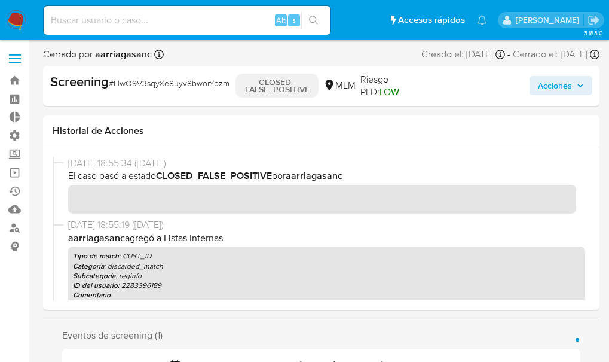
click at [129, 63] on div "Cerrado por aarriagasanc Asignado el: 03/09/2025 14:37:40 Creado el: 03/09/2025…" at bounding box center [321, 57] width 556 height 18
click at [127, 58] on b "aarriagasanc" at bounding box center [122, 54] width 59 height 14
copy b "aarriagasanc"
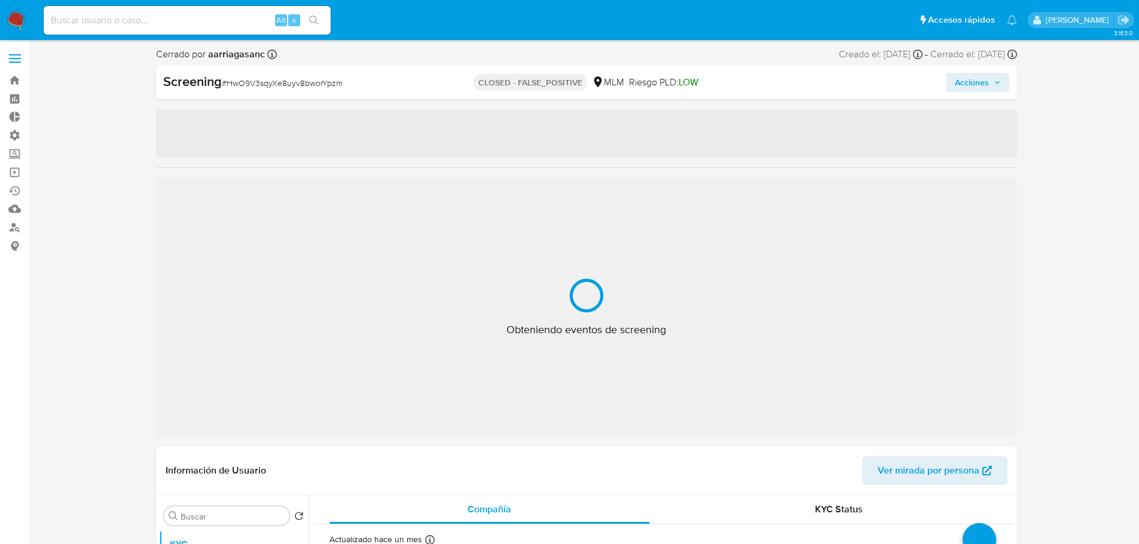
select select "10"
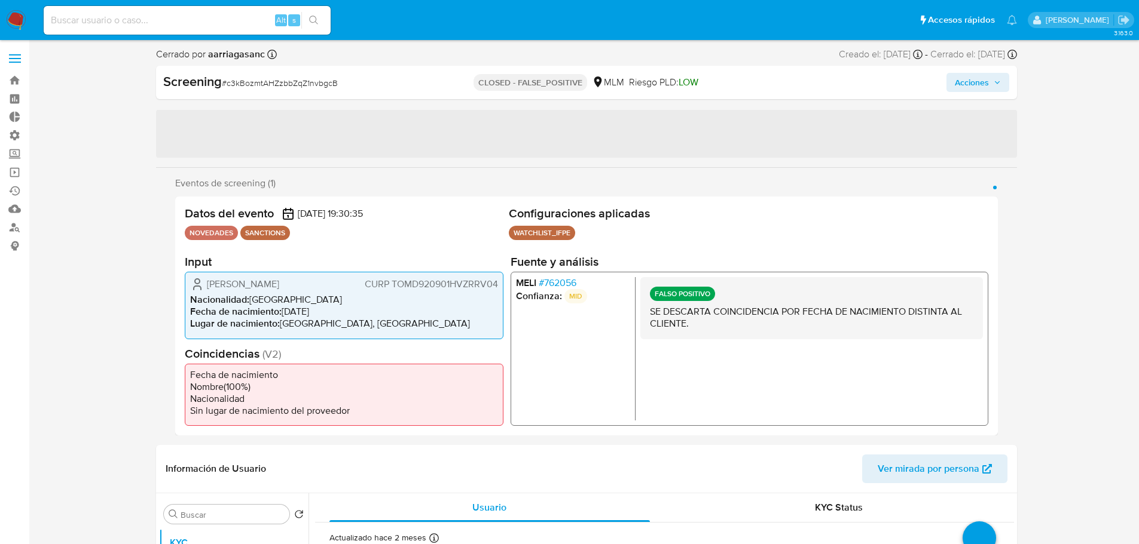
select select "10"
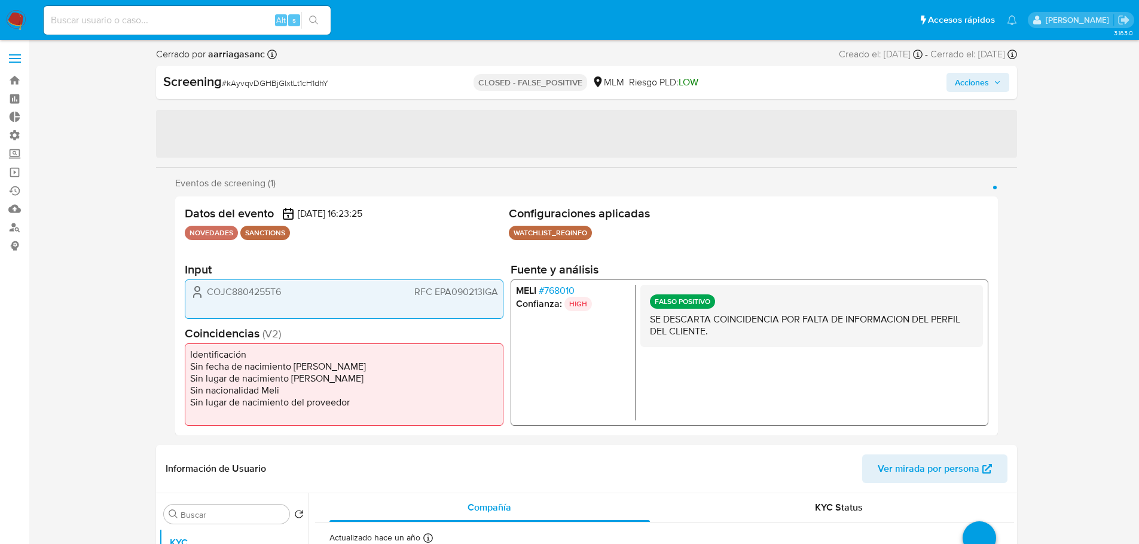
select select "10"
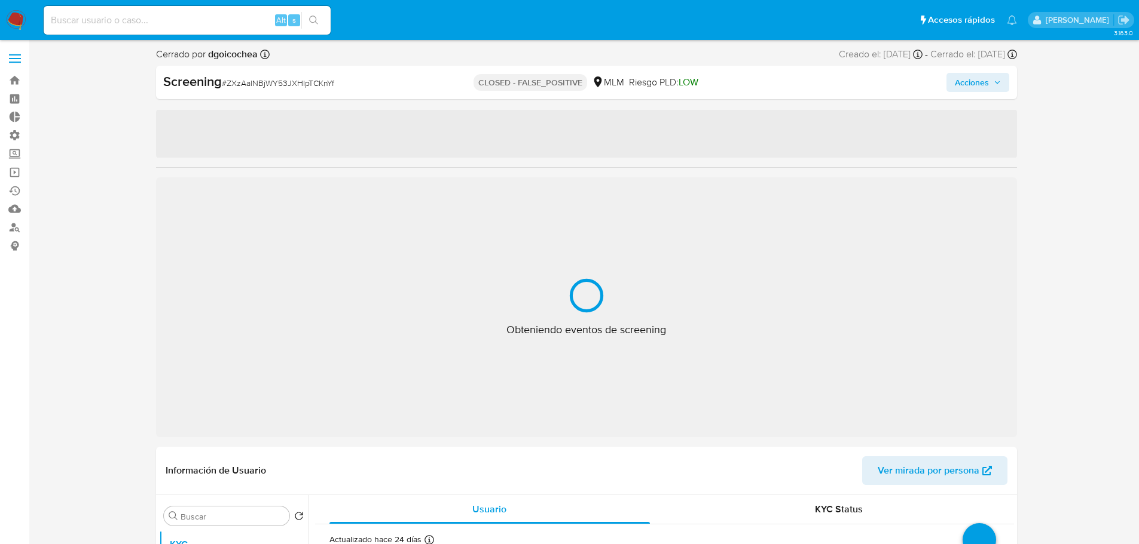
select select "10"
